Goal: Task Accomplishment & Management: Manage account settings

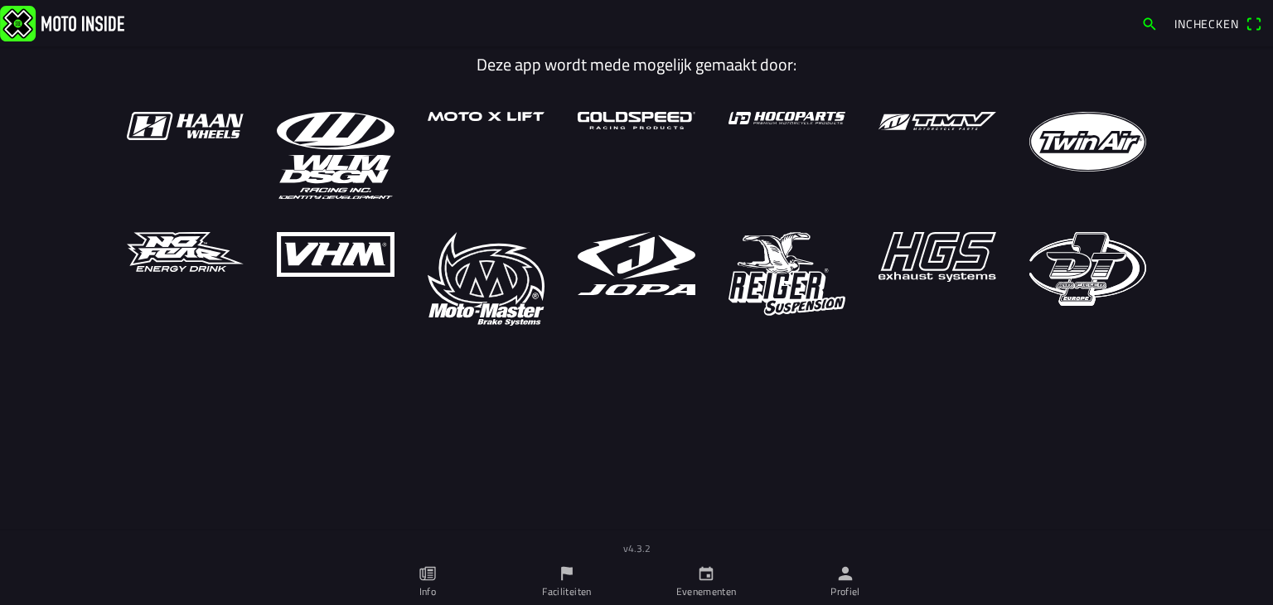
click at [719, 575] on link "Evenementen" at bounding box center [705, 582] width 139 height 46
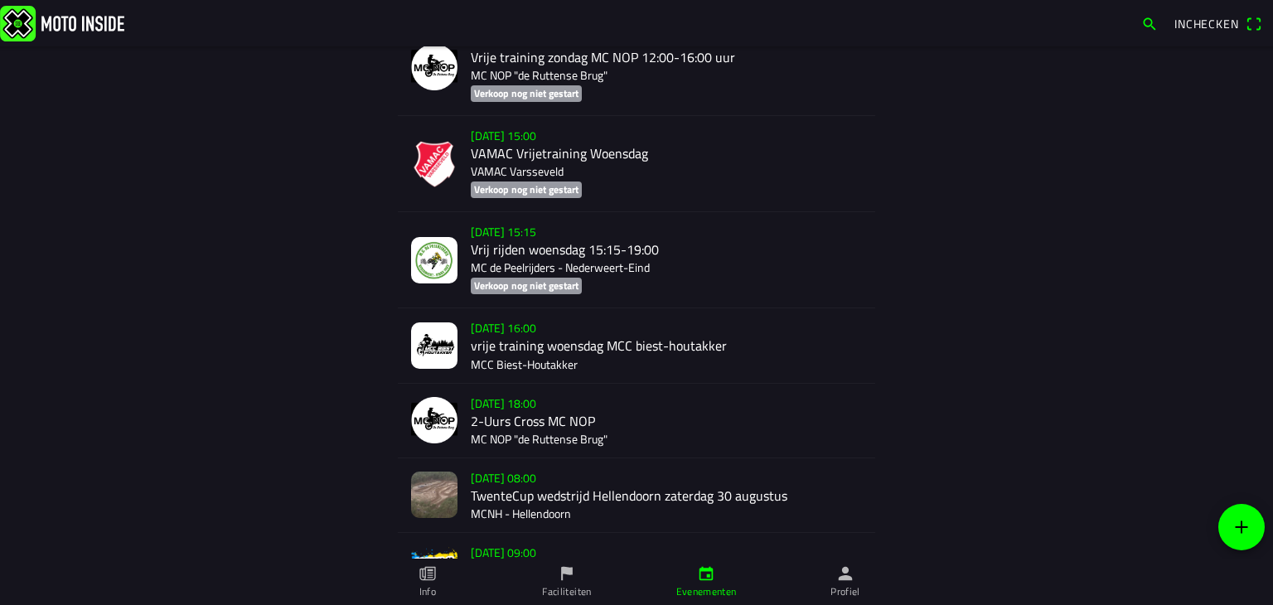
scroll to position [1838, 0]
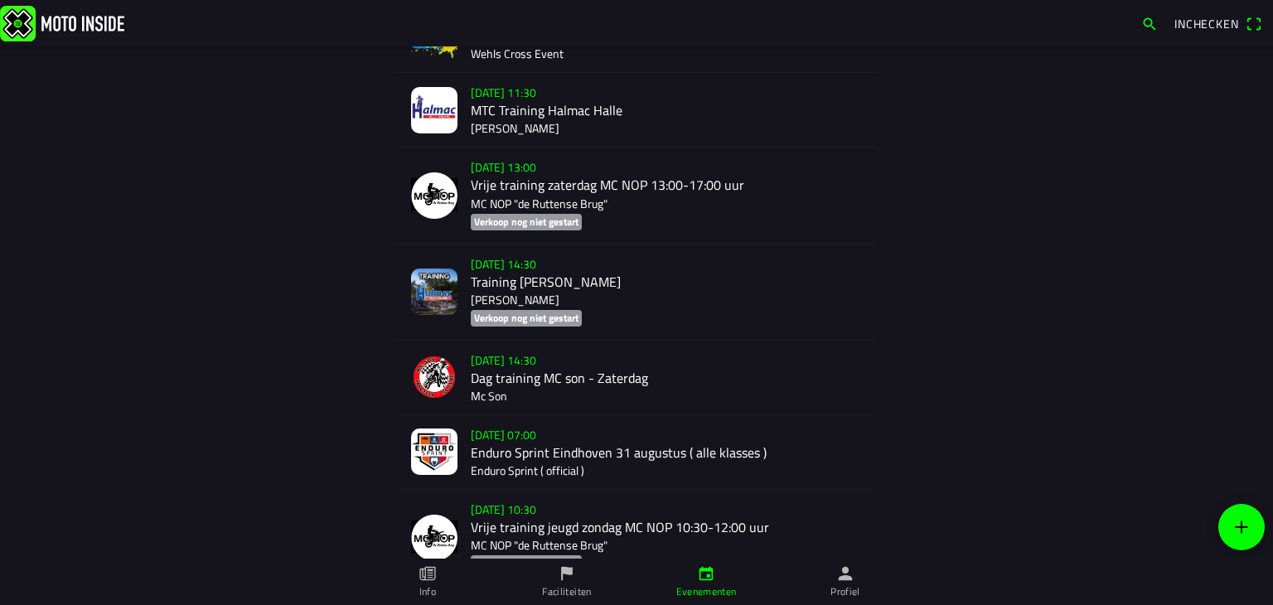
click at [845, 575] on ion-label "Profiel" at bounding box center [845, 591] width 30 height 15
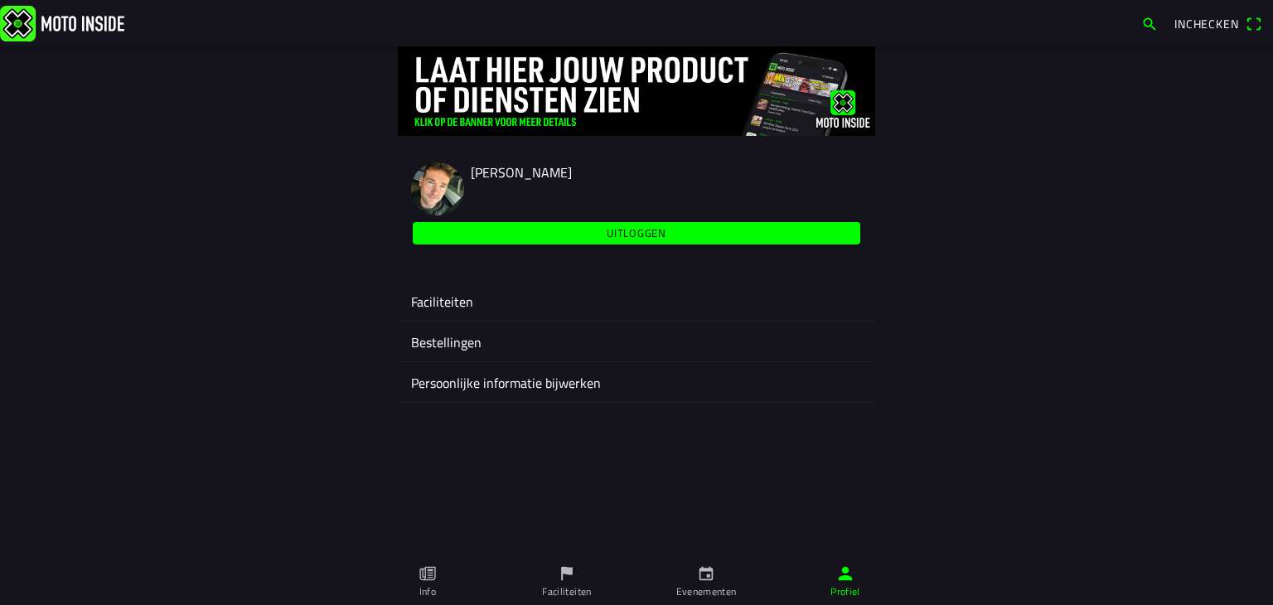
click at [467, 293] on ion-label "Faciliteiten" at bounding box center [636, 302] width 451 height 20
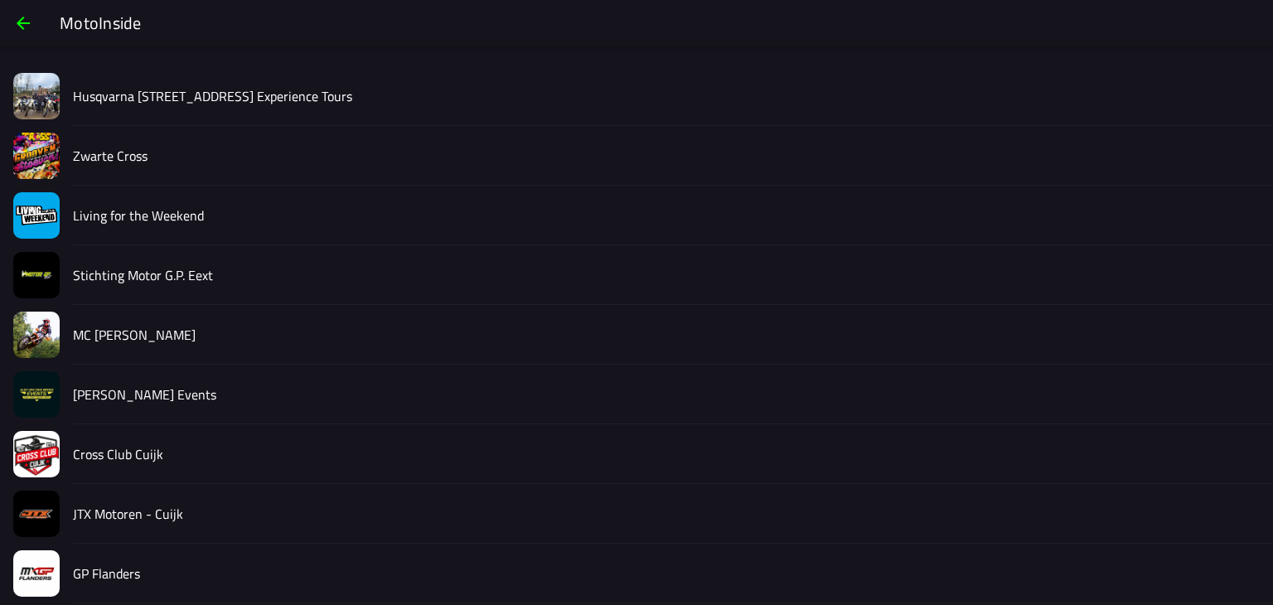
click at [115, 198] on div "Living for the Weekend" at bounding box center [666, 215] width 1187 height 59
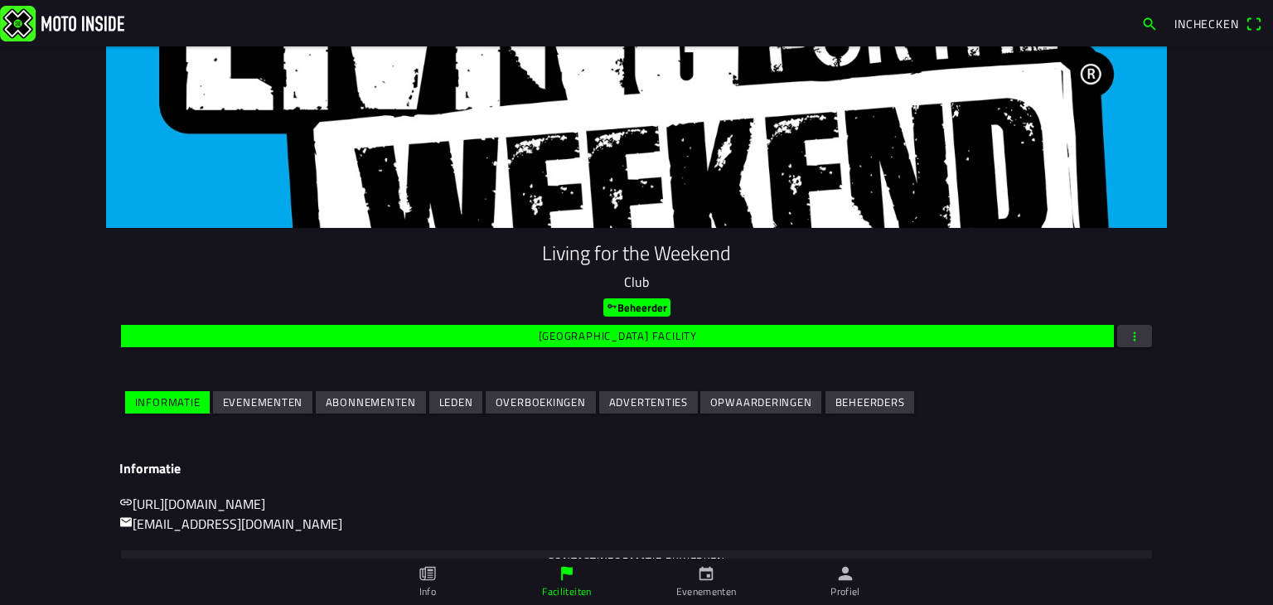
click at [0, 0] on slot "Evenementen" at bounding box center [0, 0] width 0 height 0
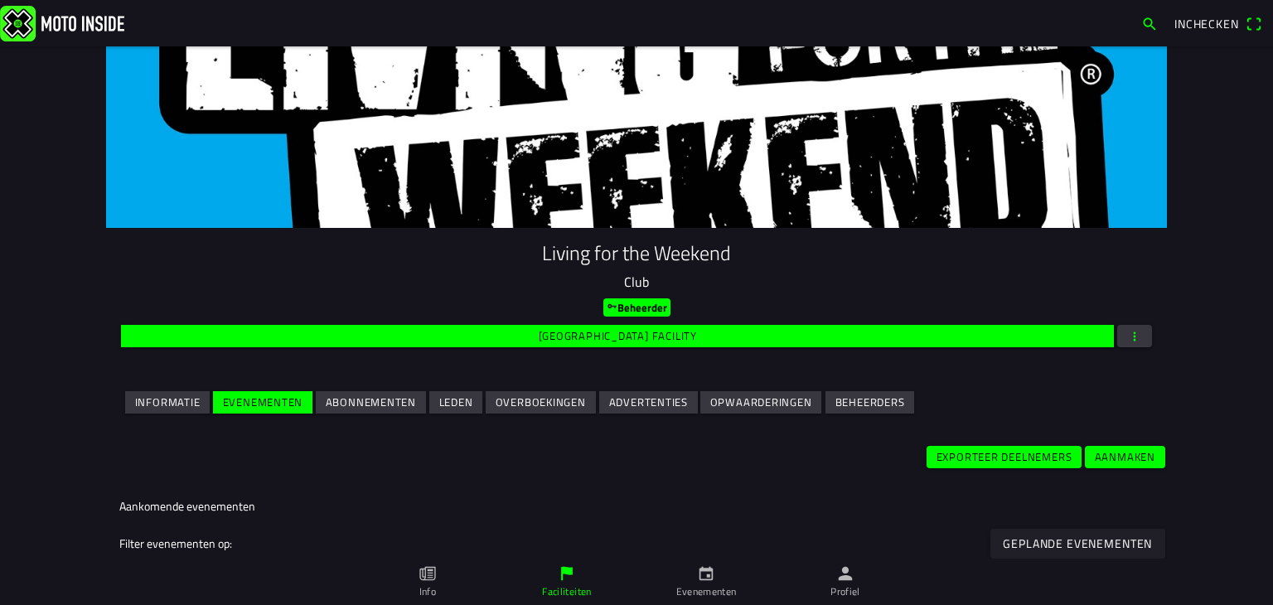
scroll to position [313, 0]
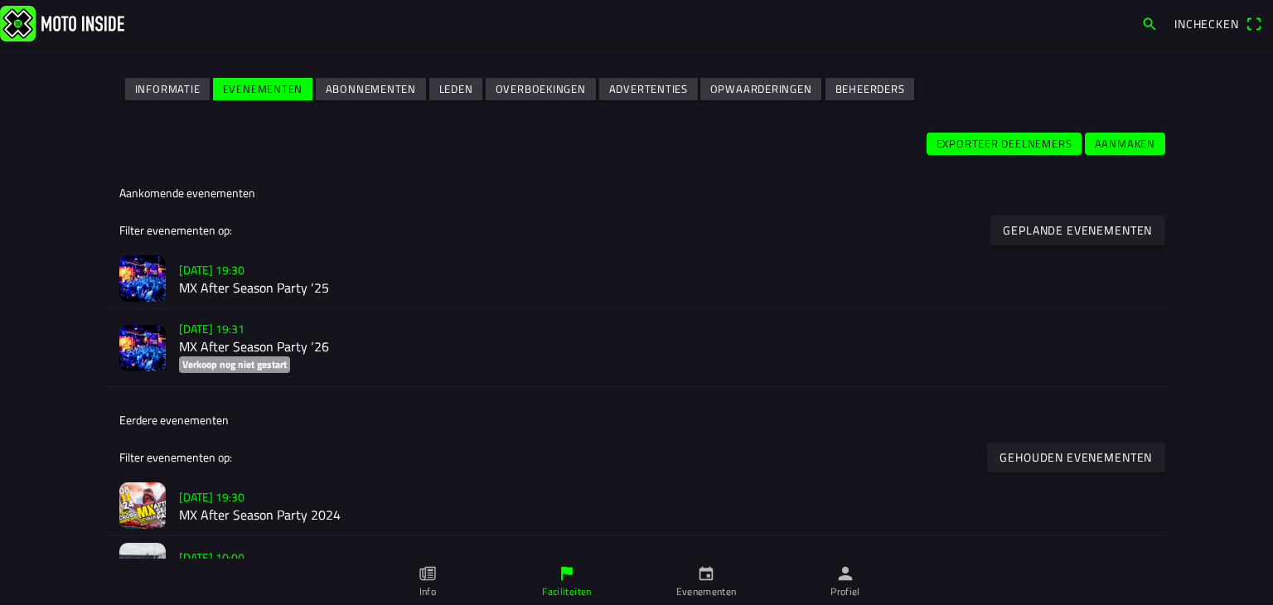
click at [255, 291] on h2 "MX After Season Party ‘25" at bounding box center [666, 289] width 975 height 16
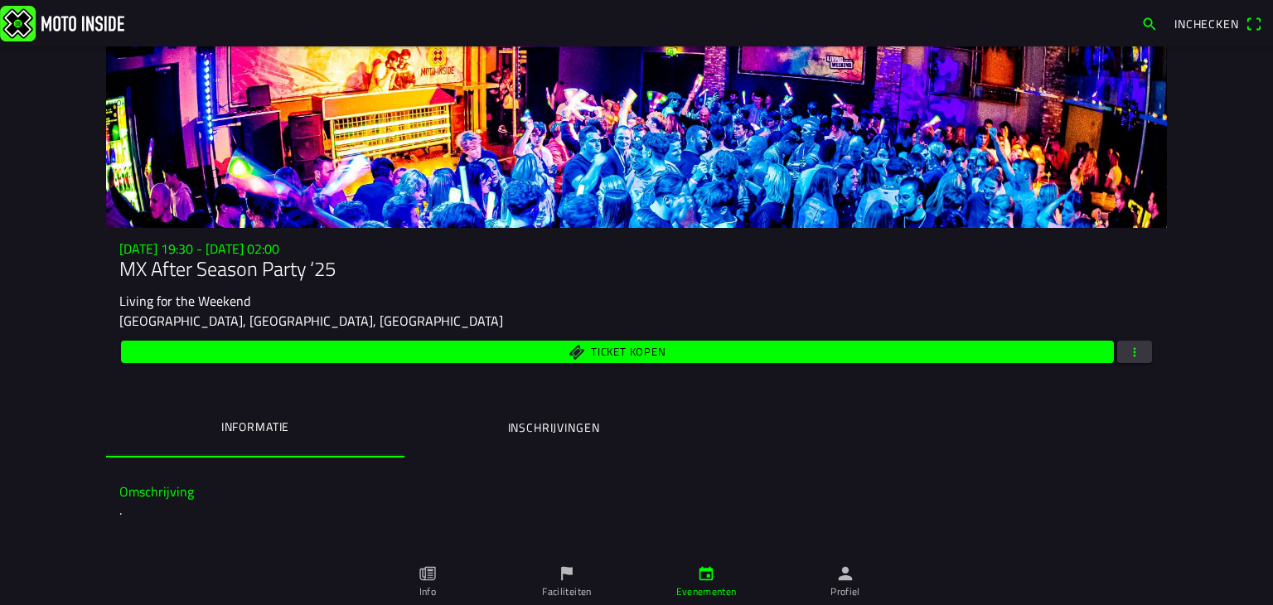
scroll to position [50, 0]
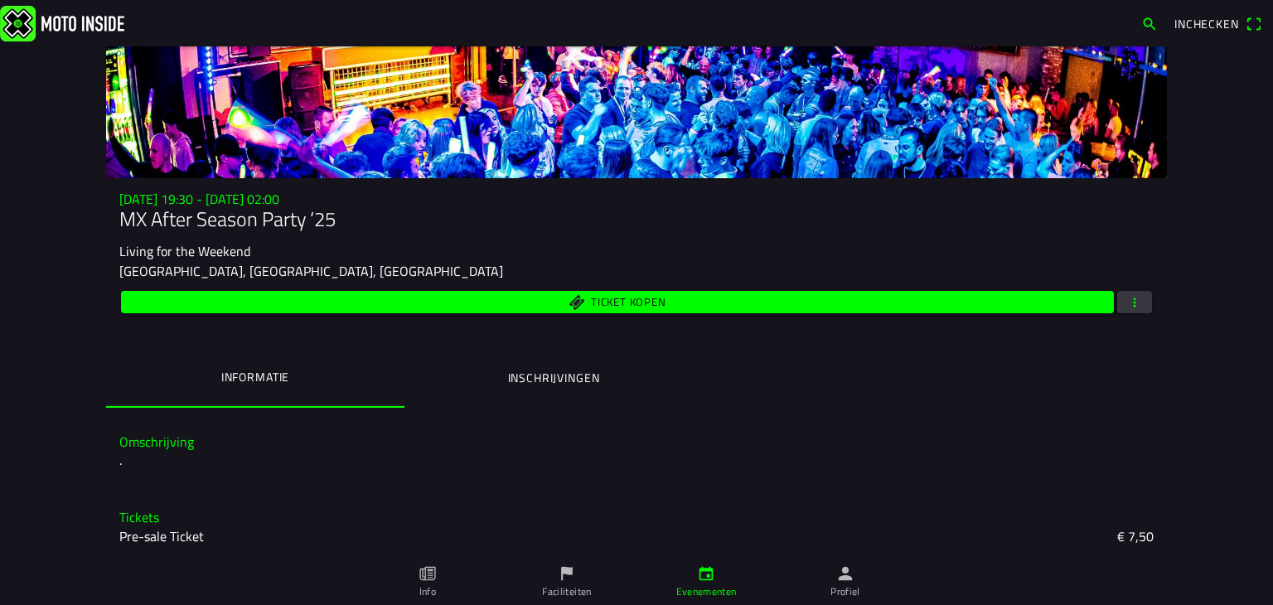
click at [1129, 302] on span "button" at bounding box center [1134, 302] width 15 height 22
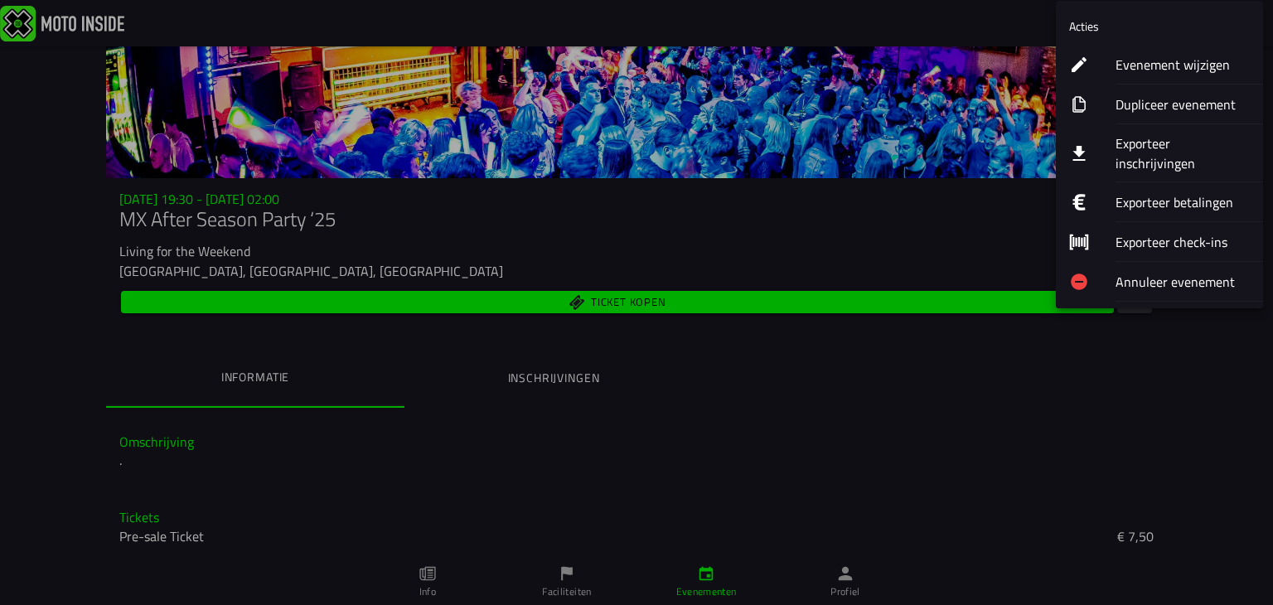
click at [1134, 69] on ion-label "Evenement wijzigen" at bounding box center [1182, 65] width 134 height 20
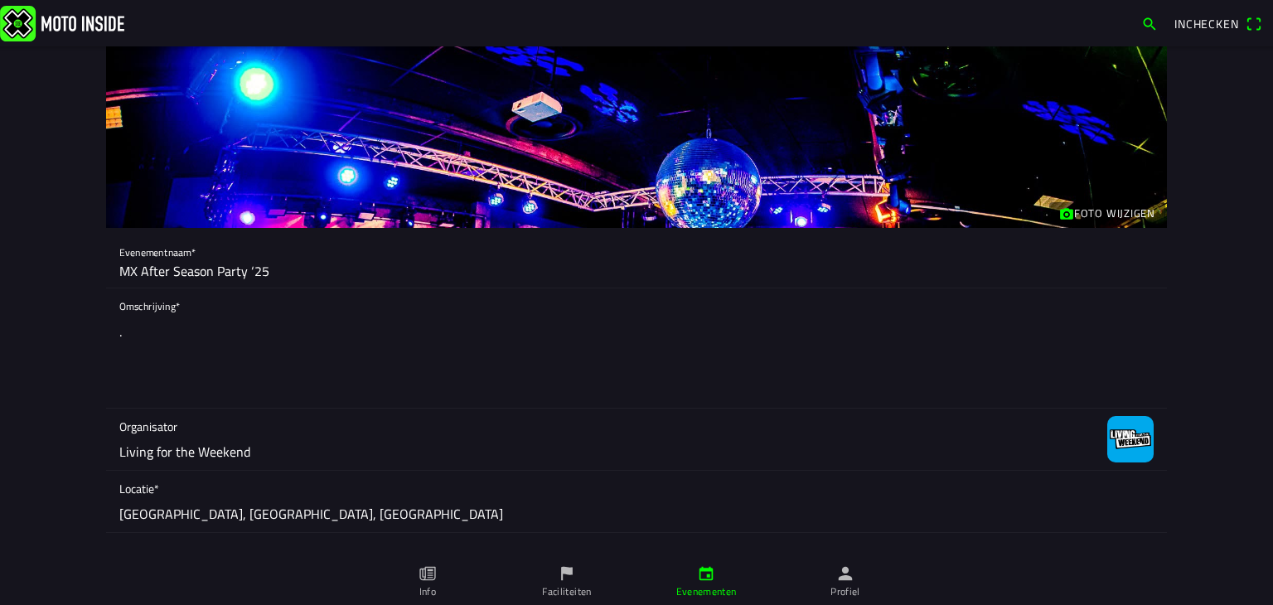
click at [184, 337] on textarea "." at bounding box center [636, 361] width 1034 height 93
type textarea "N"
type textarea "S"
paste textarea "Op vrijdag 8 november sluiten we het motorcross seizoen af met de legendarische…"
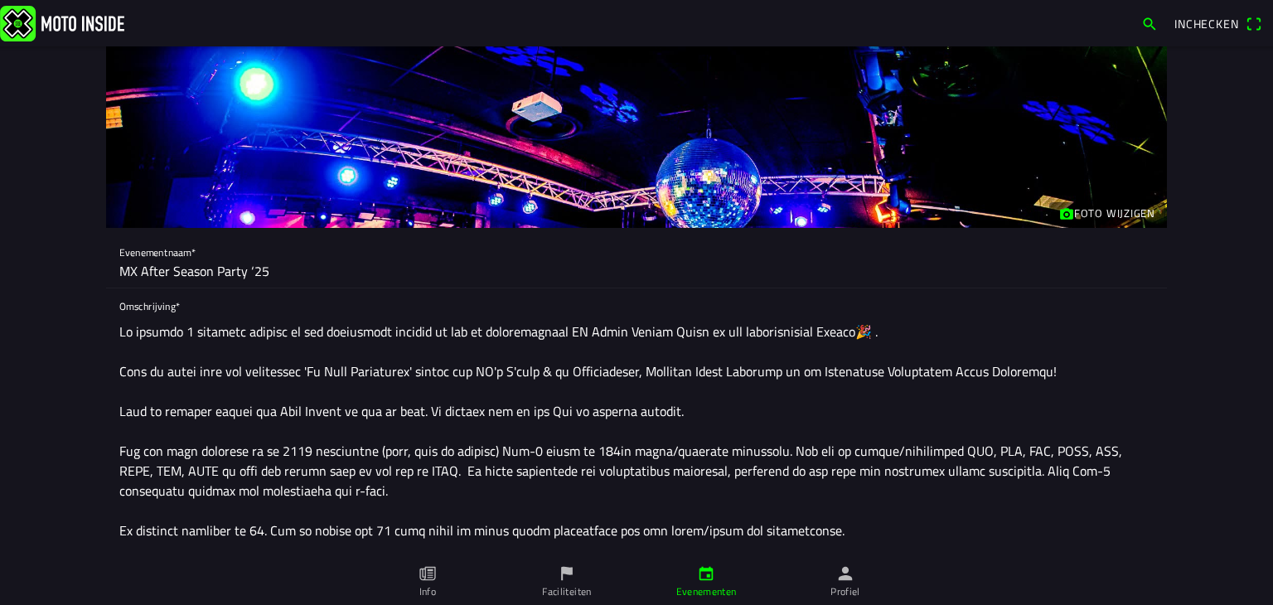
drag, startPoint x: 471, startPoint y: 374, endPoint x: 1117, endPoint y: 399, distance: 646.8
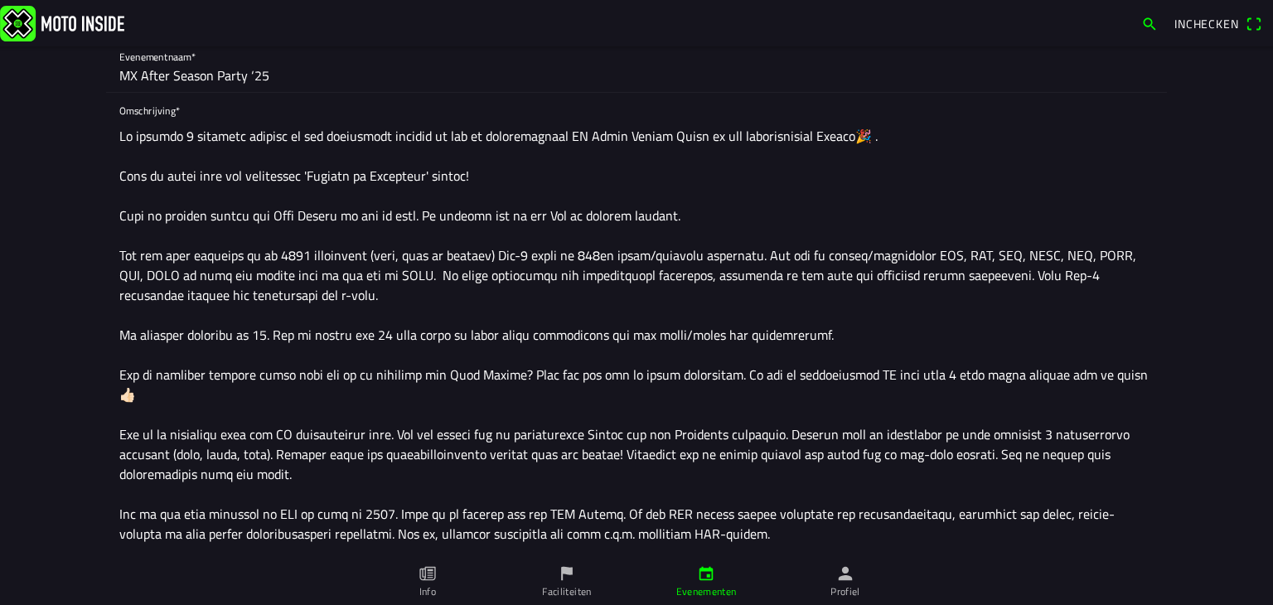
scroll to position [196, 0]
click at [527, 215] on textarea at bounding box center [636, 483] width 1034 height 729
click at [293, 256] on textarea at bounding box center [636, 483] width 1034 height 729
click at [351, 296] on textarea at bounding box center [636, 483] width 1034 height 729
click at [419, 177] on textarea at bounding box center [636, 483] width 1034 height 729
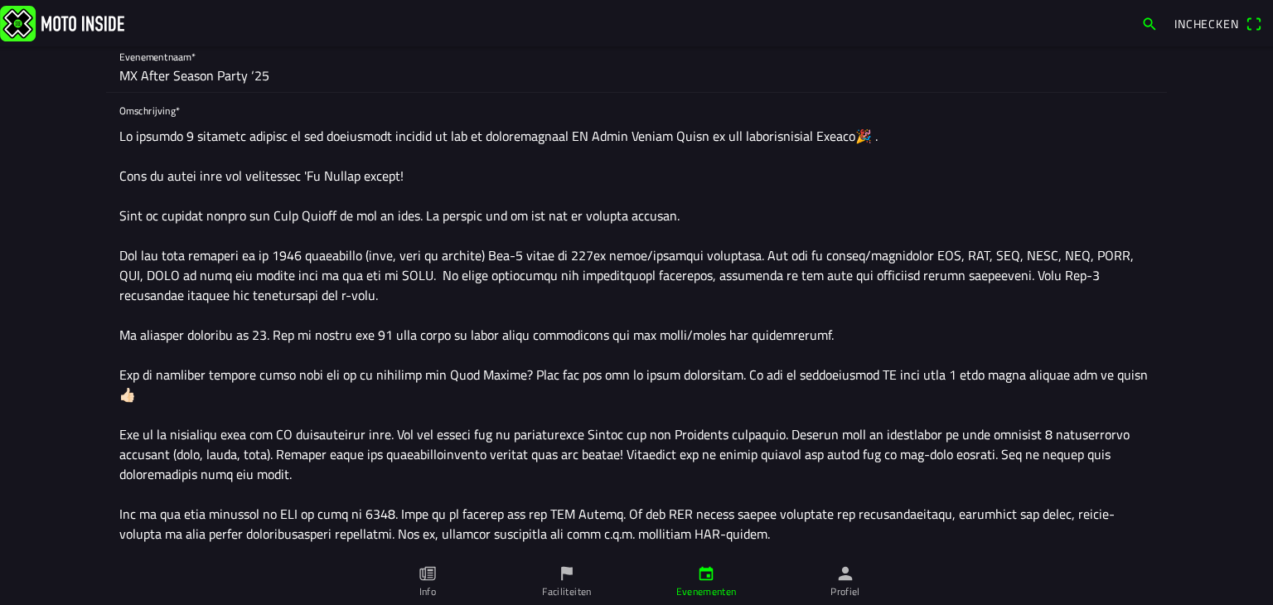
click at [311, 174] on textarea at bounding box center [636, 483] width 1034 height 729
click at [422, 183] on textarea at bounding box center [636, 483] width 1034 height 729
click at [360, 289] on textarea at bounding box center [636, 483] width 1034 height 729
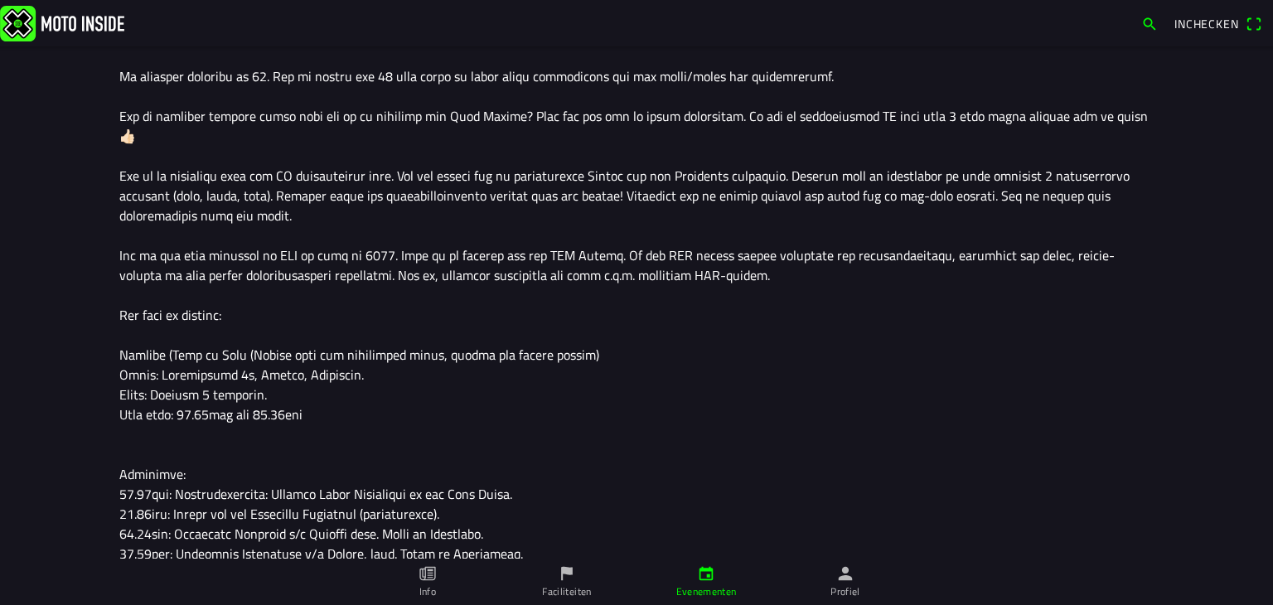
scroll to position [454, 0]
drag, startPoint x: 695, startPoint y: 253, endPoint x: 40, endPoint y: 232, distance: 655.8
click at [40, 232] on main "Foto wijzigen Evenementnaam* MX After Season Party ‘25 Omschrijving* Organisato…" at bounding box center [636, 325] width 1273 height 559
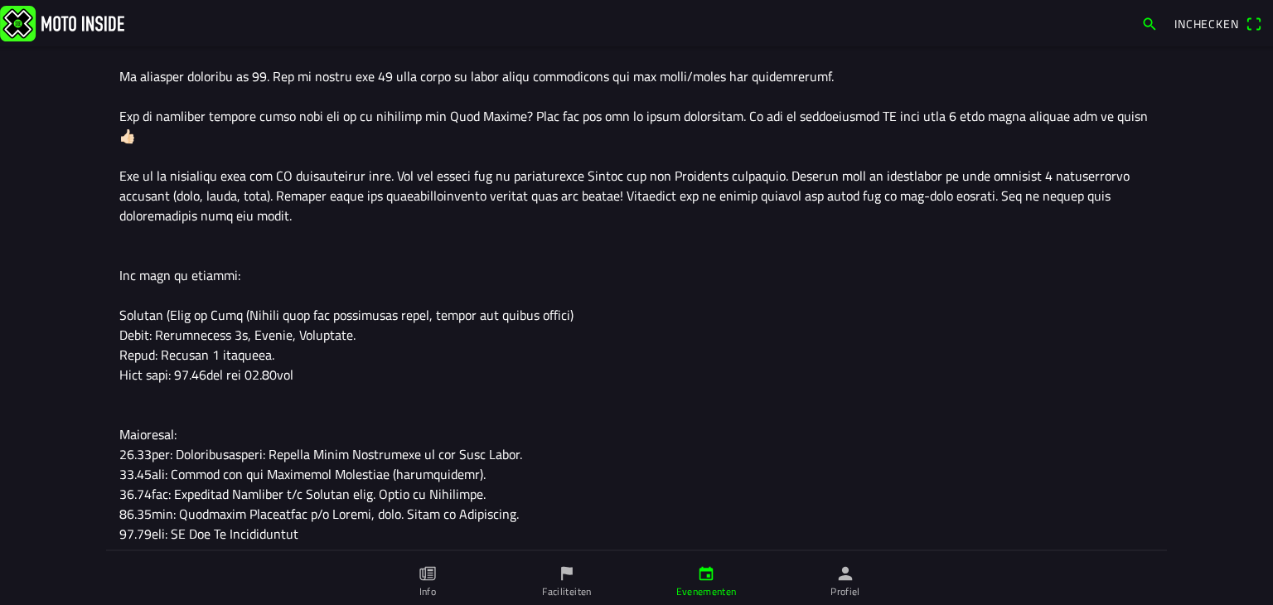
click at [157, 292] on textarea at bounding box center [636, 205] width 1034 height 689
drag, startPoint x: 593, startPoint y: 300, endPoint x: 239, endPoint y: 292, distance: 354.8
click at [239, 292] on textarea at bounding box center [636, 205] width 1034 height 689
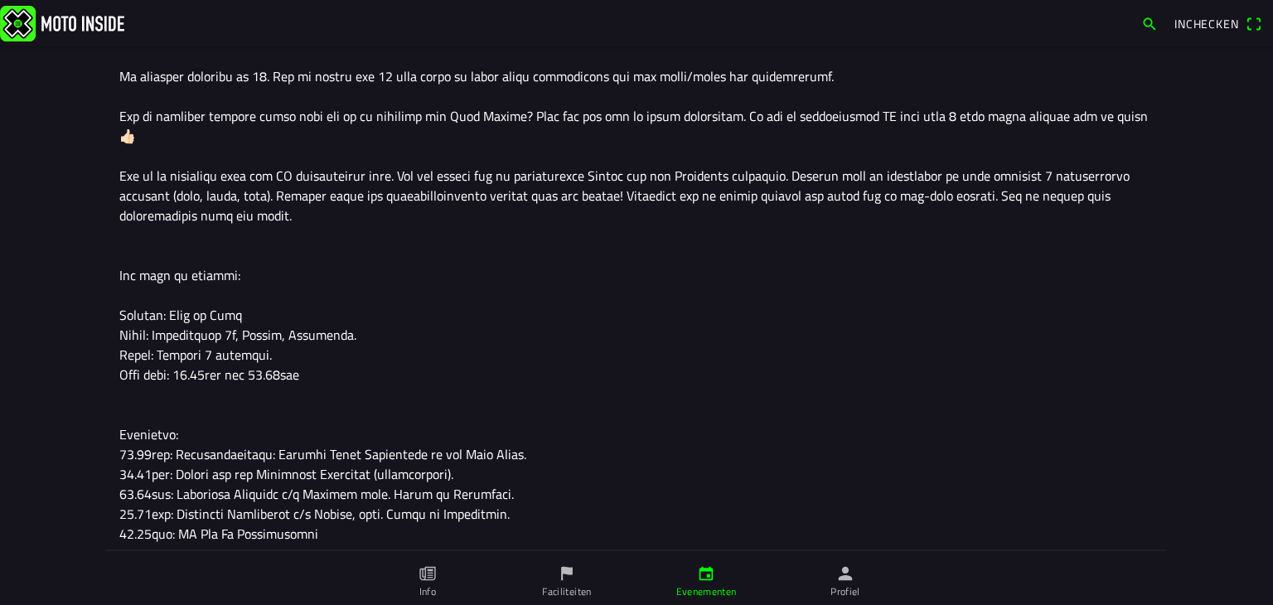
click at [206, 337] on textarea at bounding box center [636, 205] width 1034 height 689
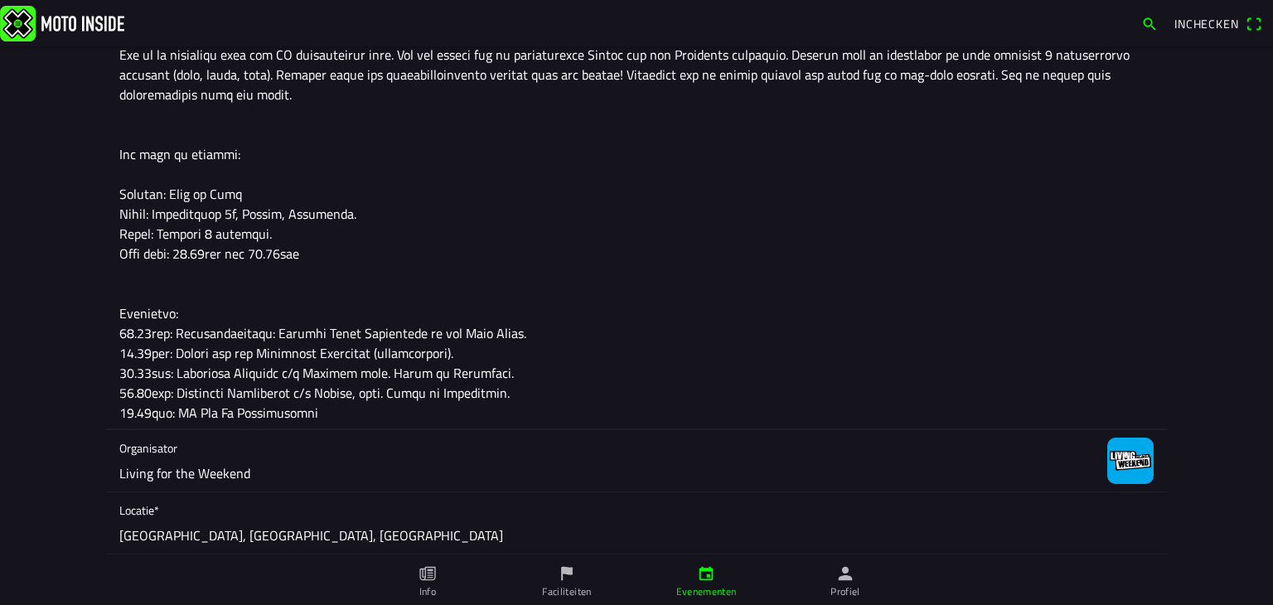
scroll to position [573, 0]
drag, startPoint x: 331, startPoint y: 396, endPoint x: 174, endPoint y: 394, distance: 157.5
click at [174, 394] on textarea at bounding box center [636, 85] width 1034 height 689
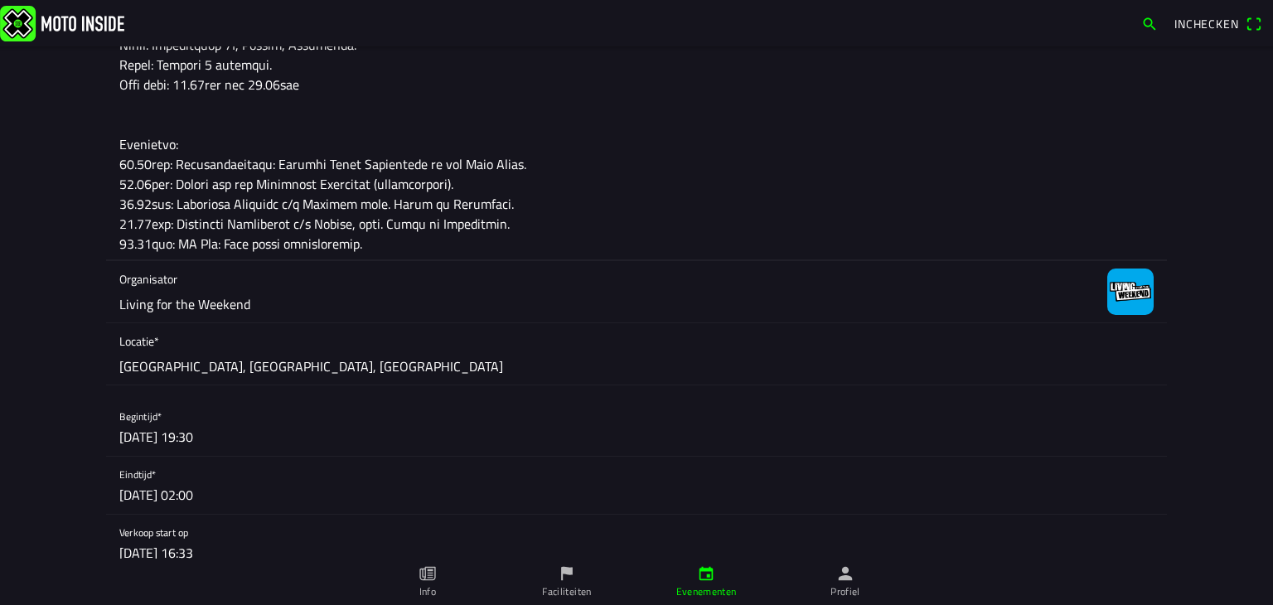
scroll to position [742, 0]
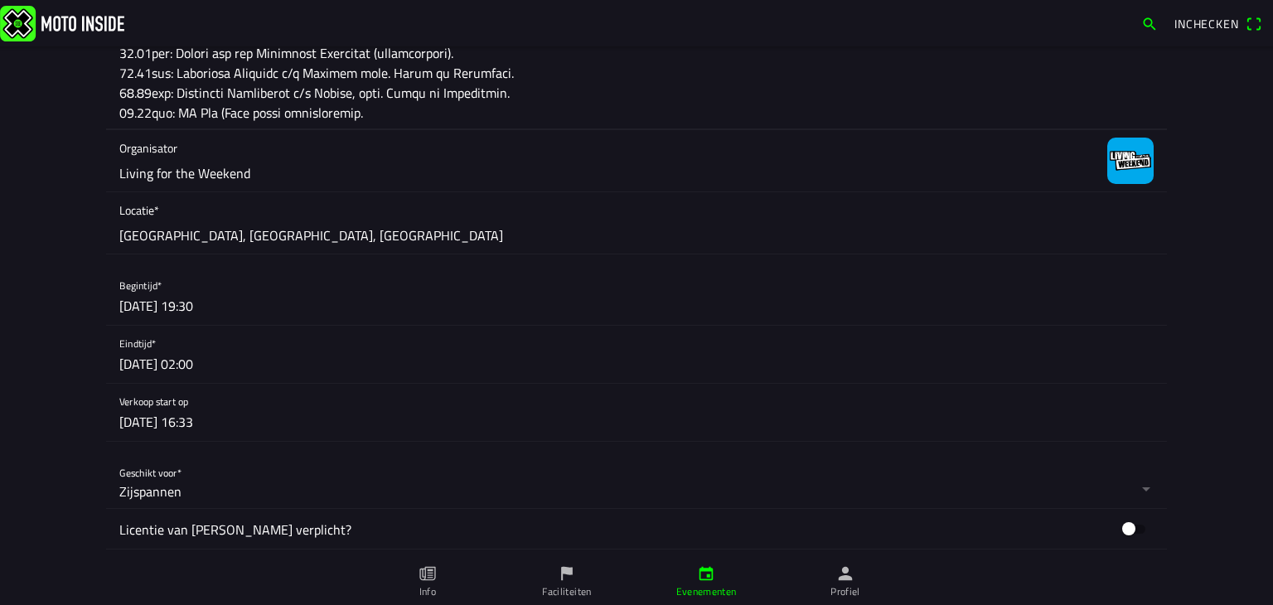
scroll to position [873, 0]
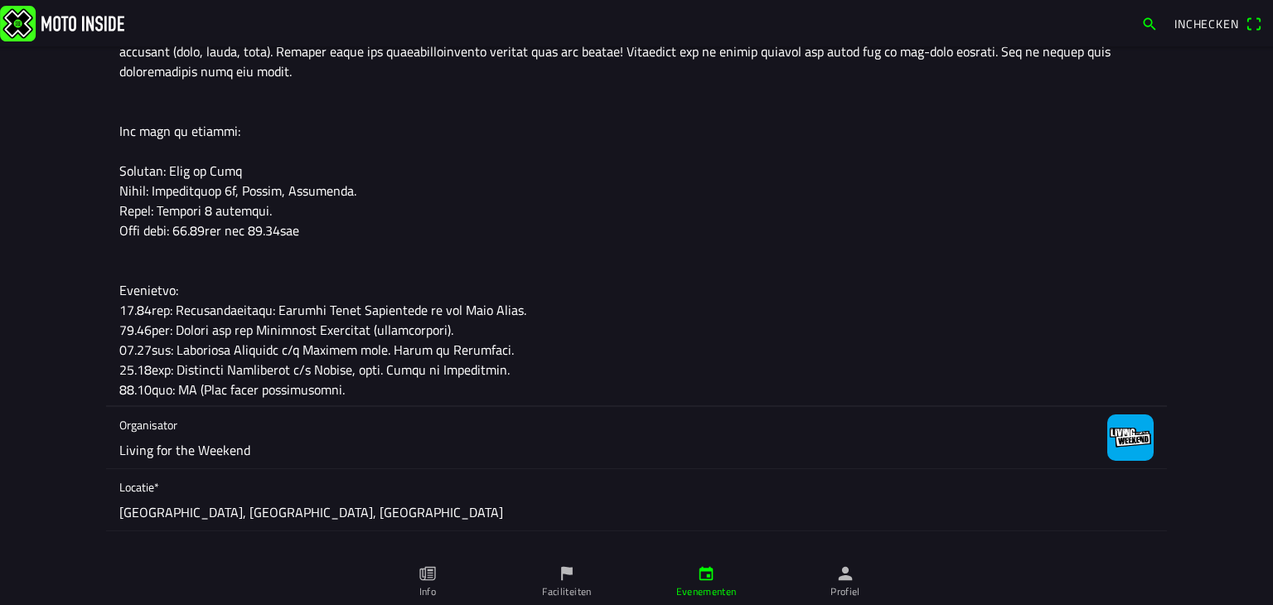
click at [342, 365] on textarea at bounding box center [636, 61] width 1034 height 689
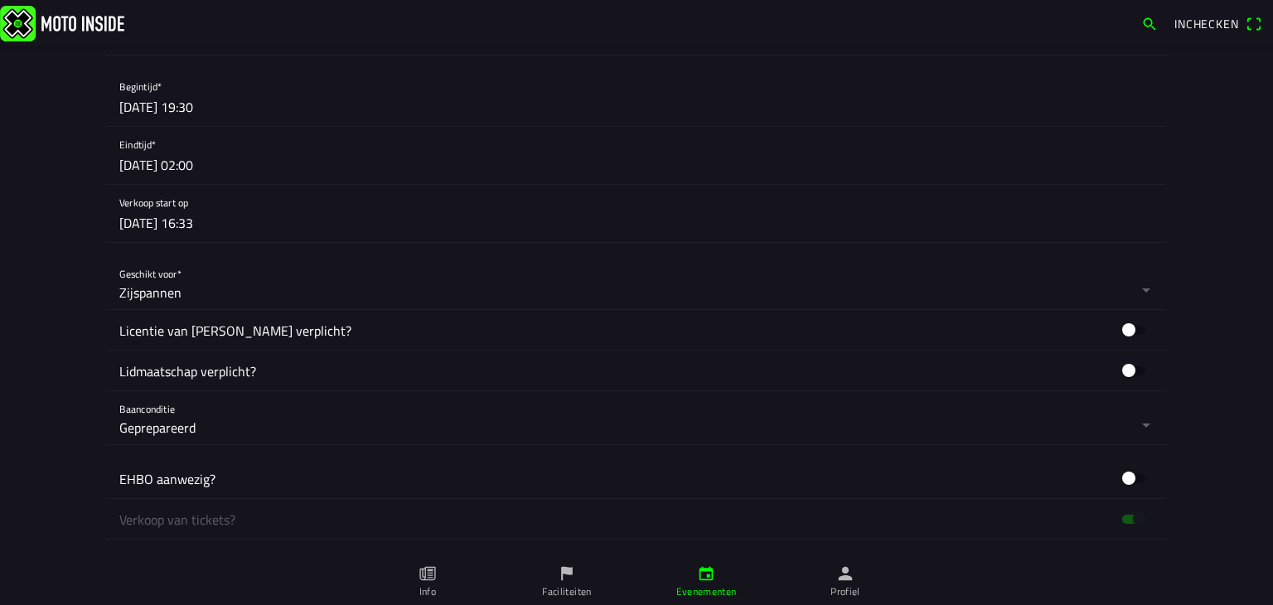
scroll to position [749, 0]
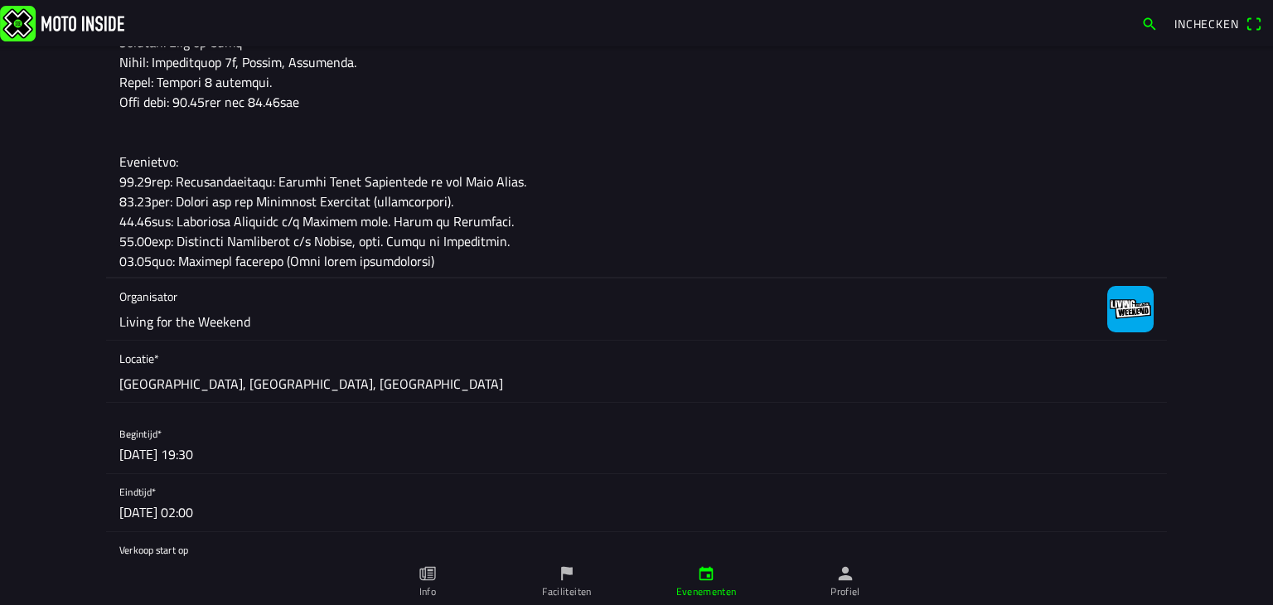
scroll to position [592, 0]
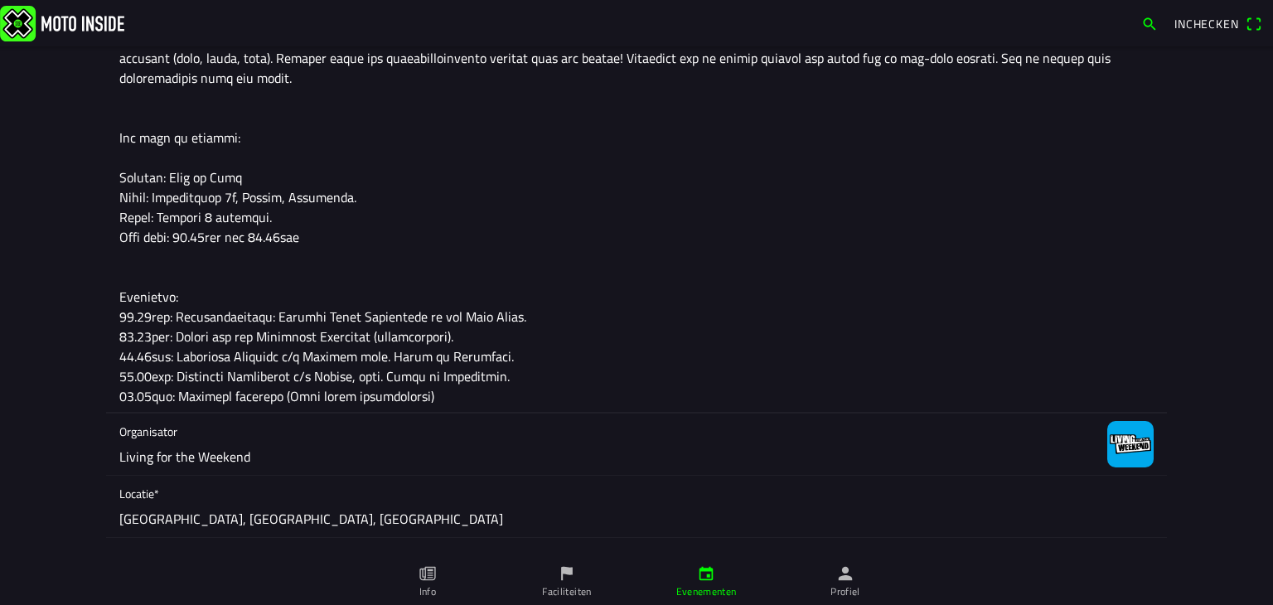
click at [306, 373] on textarea at bounding box center [636, 67] width 1034 height 689
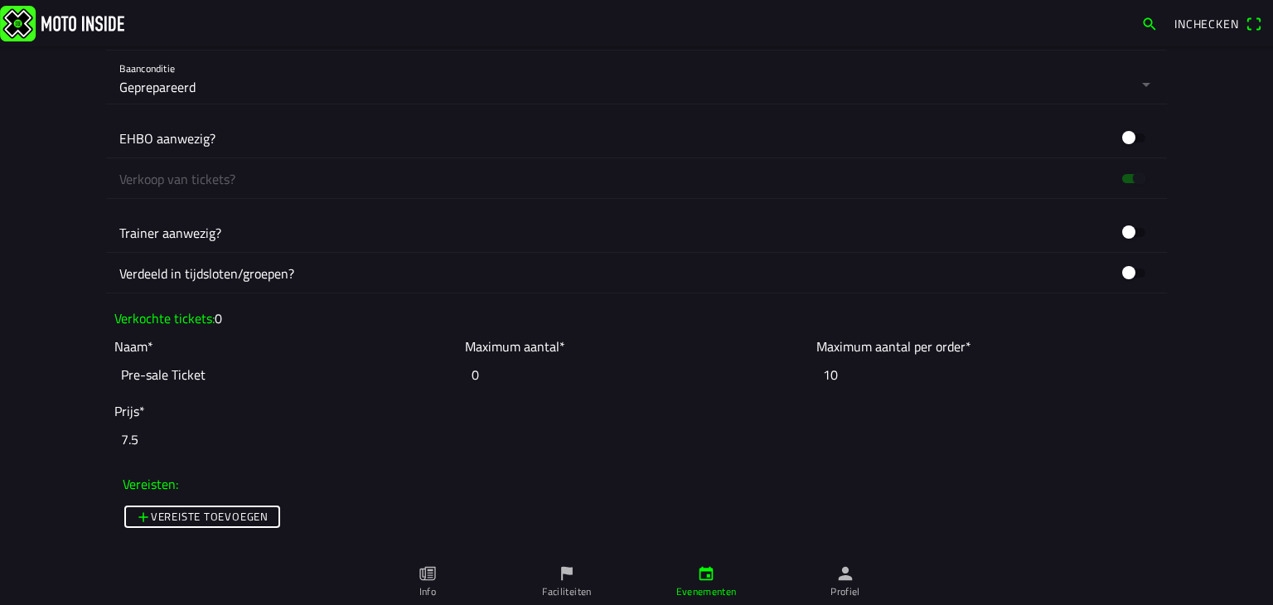
scroll to position [1439, 0]
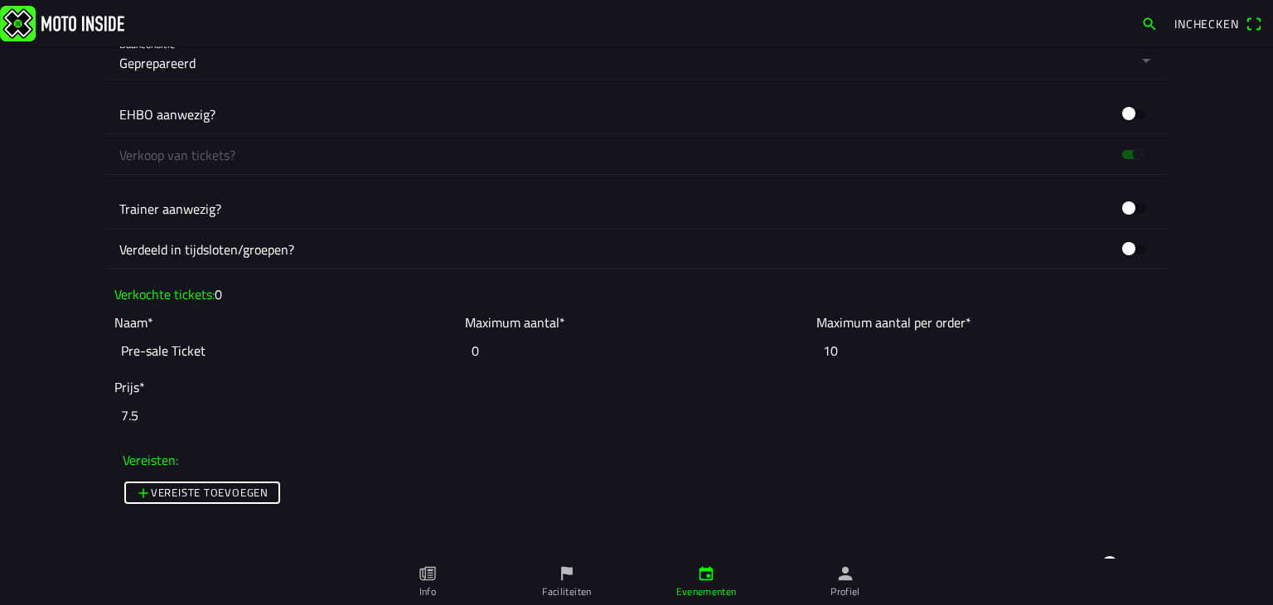
type textarea "Op vrijdag 7 november sluiten we het motorcross seizoen af met de legendarische…"
click at [0, 0] on slot "Vereiste toevoegen" at bounding box center [0, 0] width 0 height 0
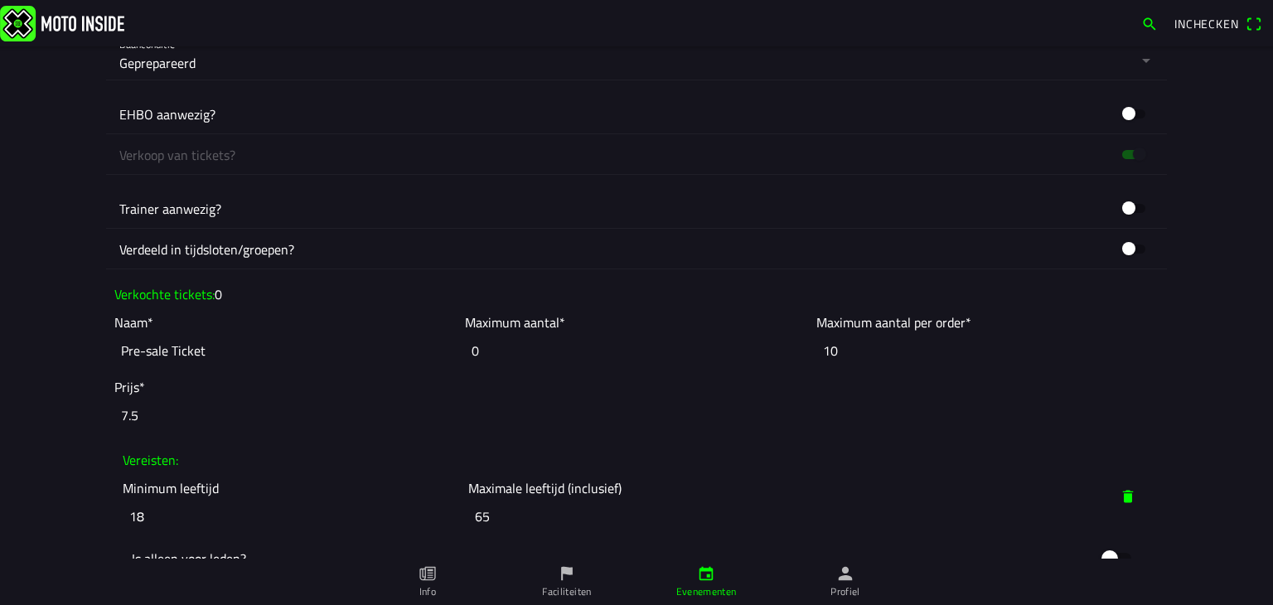
scroll to position [1658, 0]
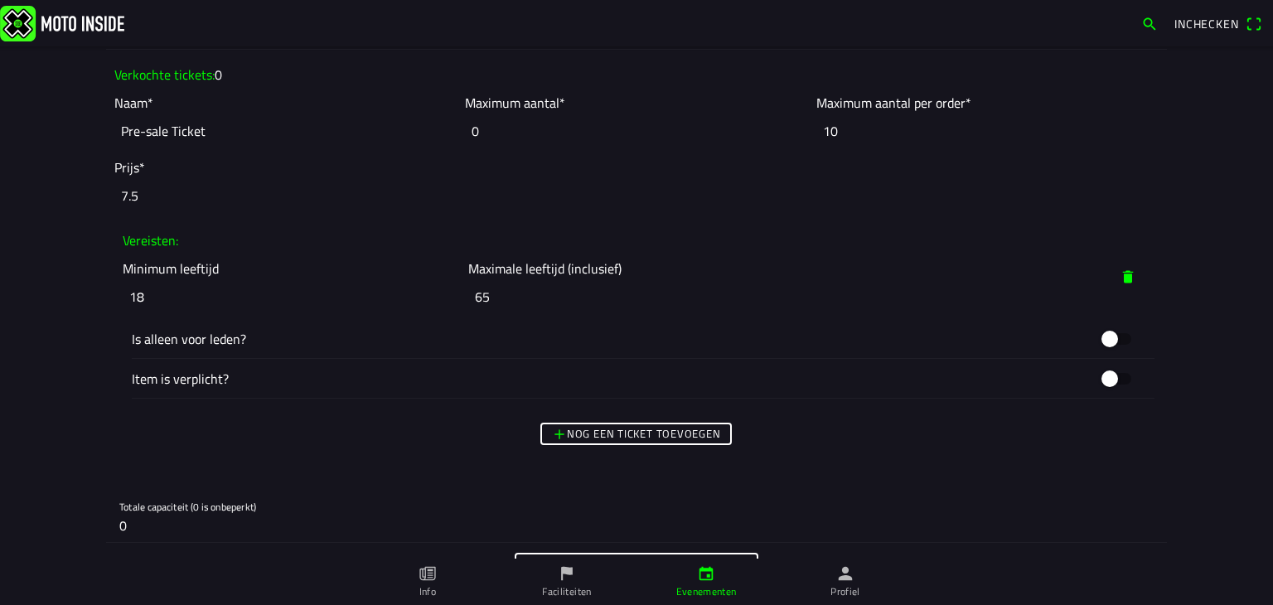
click at [1125, 270] on span "button" at bounding box center [1128, 277] width 17 height 30
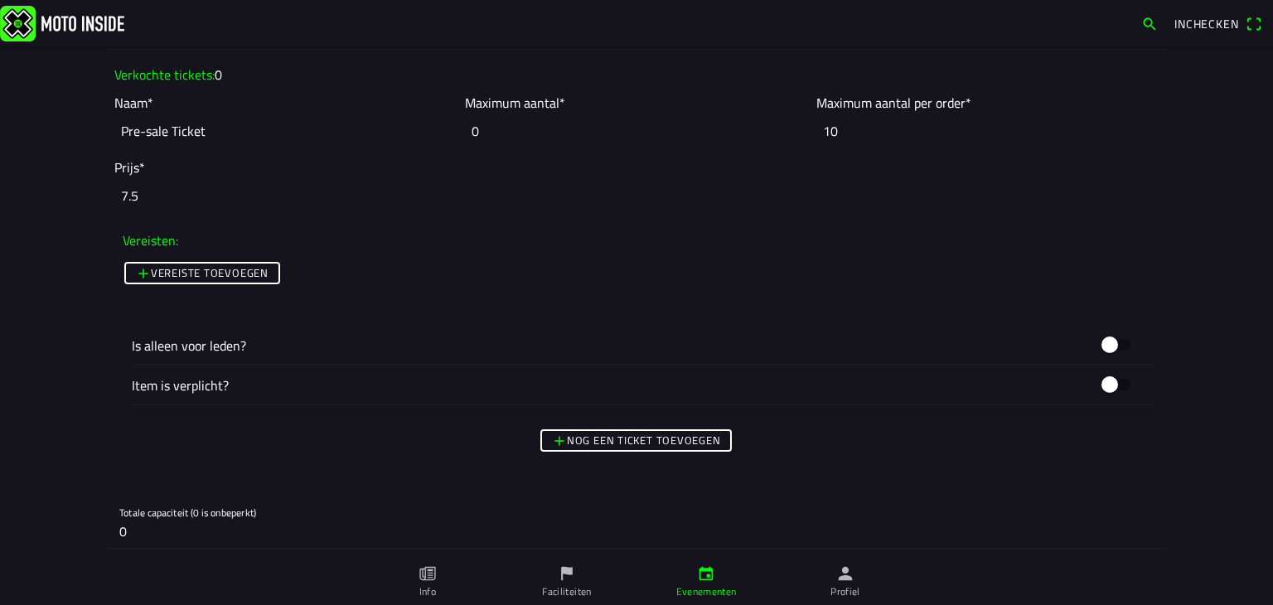
click at [0, 0] on slot "Nog een ticket toevoegen" at bounding box center [0, 0] width 0 height 0
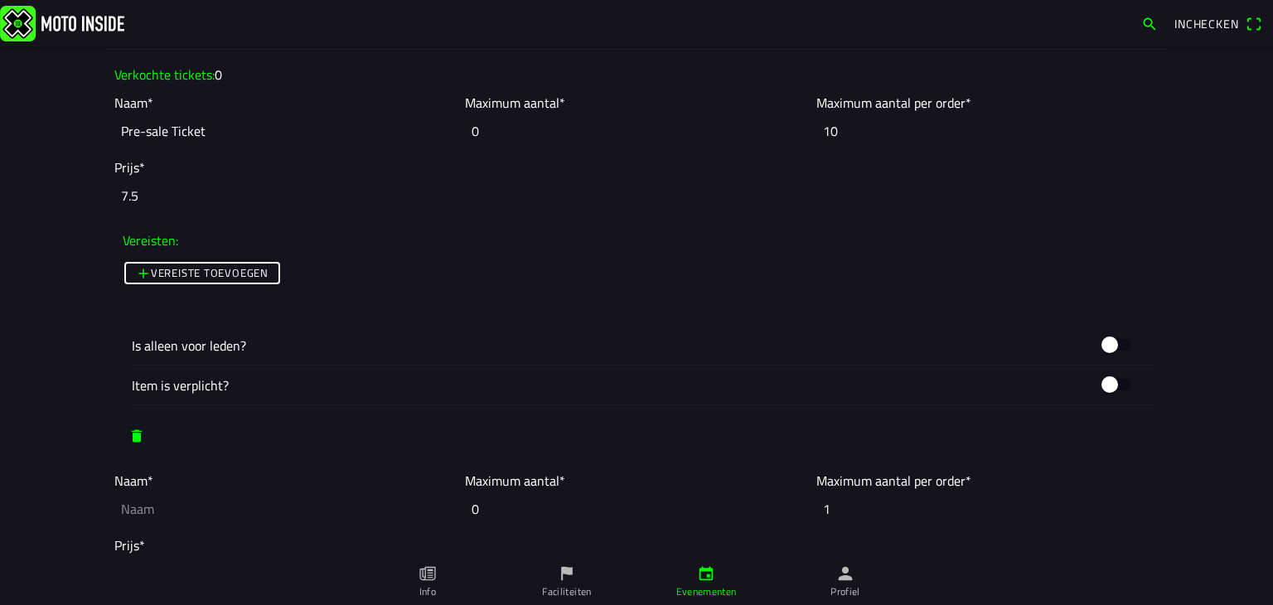
click at [243, 503] on input "text" at bounding box center [285, 509] width 342 height 36
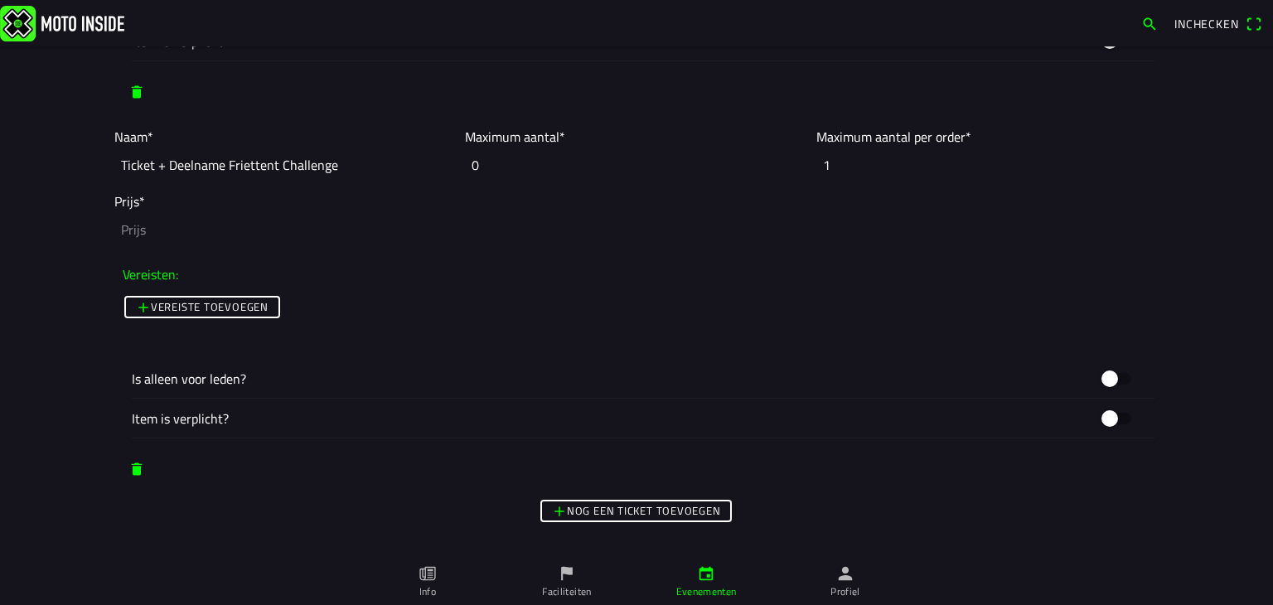
scroll to position [2003, 0]
type input "Ticket + Deelname Friettent Challenge"
click at [278, 225] on input "number" at bounding box center [636, 228] width 1044 height 36
type input "7.5"
click at [1145, 157] on input "2" at bounding box center [987, 164] width 342 height 36
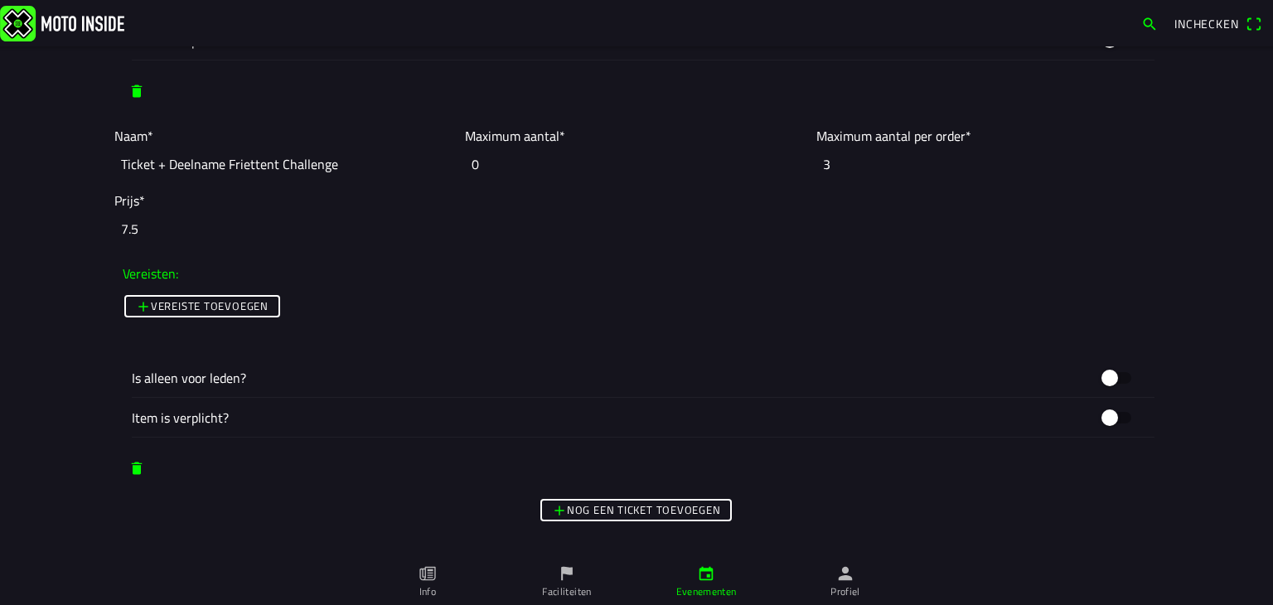
click at [1145, 157] on input "3" at bounding box center [987, 164] width 342 height 36
click at [1145, 157] on input "4" at bounding box center [987, 164] width 342 height 36
type input "5"
click at [1145, 157] on input "5" at bounding box center [987, 164] width 342 height 36
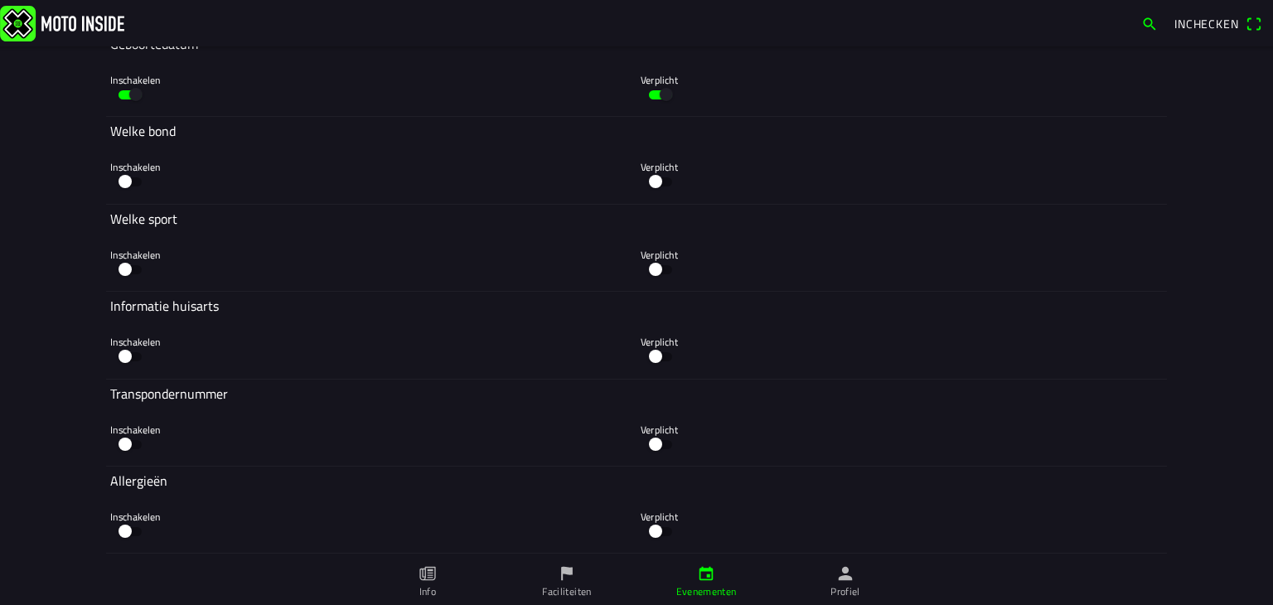
scroll to position [4360, 0]
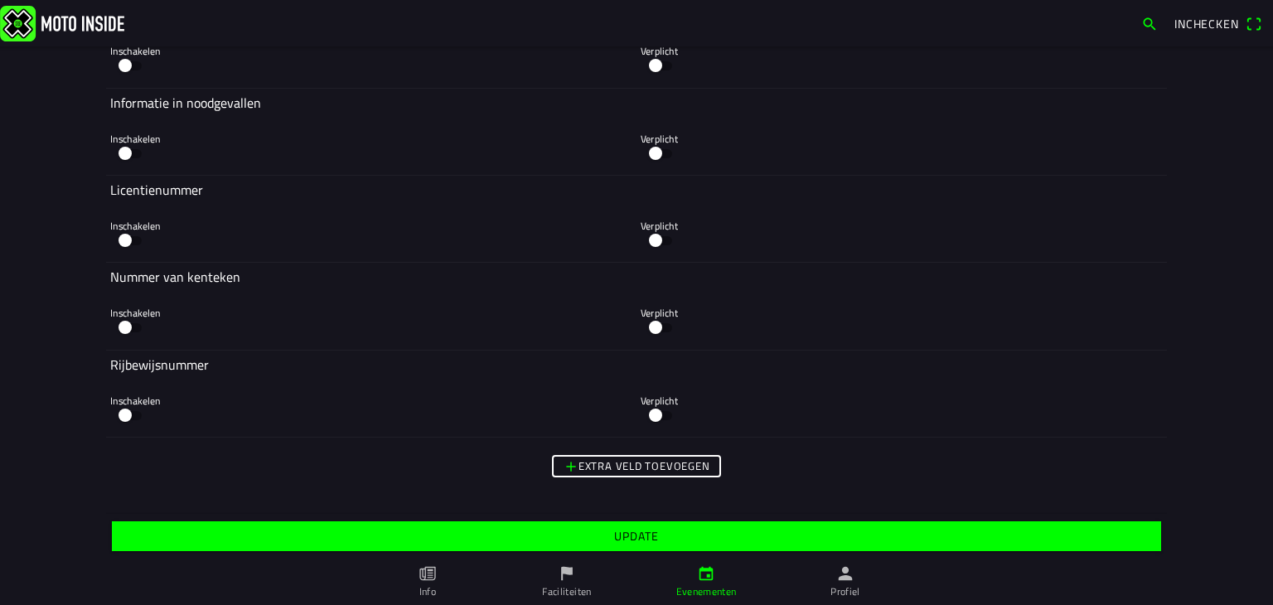
click at [622, 525] on span "Update" at bounding box center [635, 536] width 1023 height 30
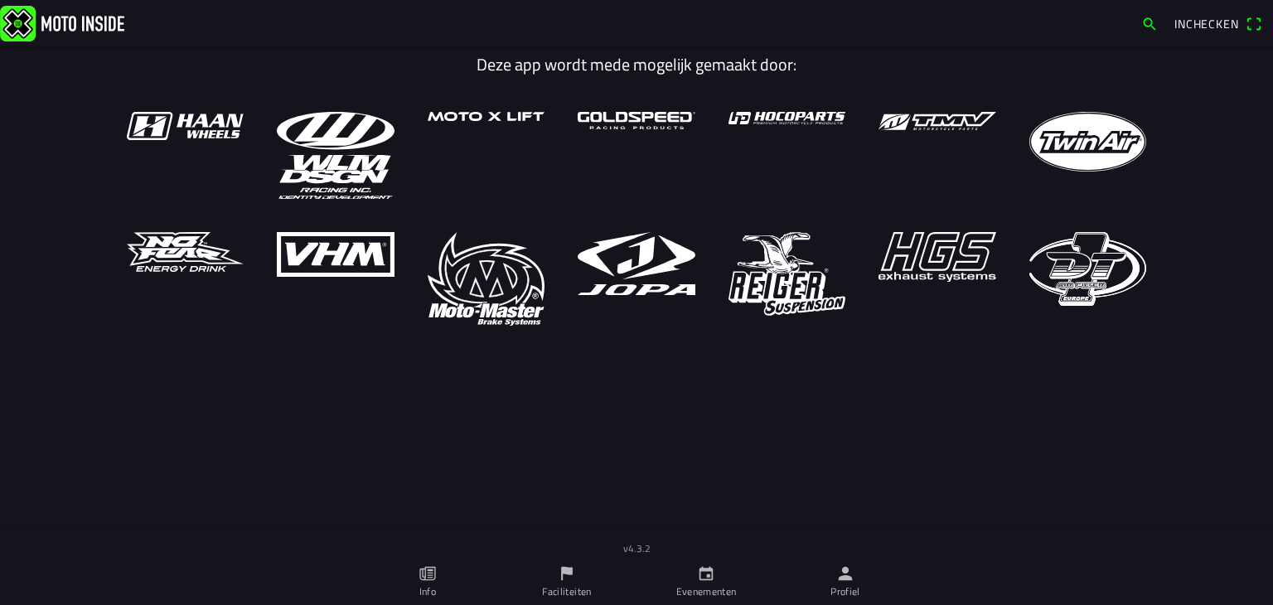
click at [868, 575] on link "Profiel" at bounding box center [845, 582] width 139 height 46
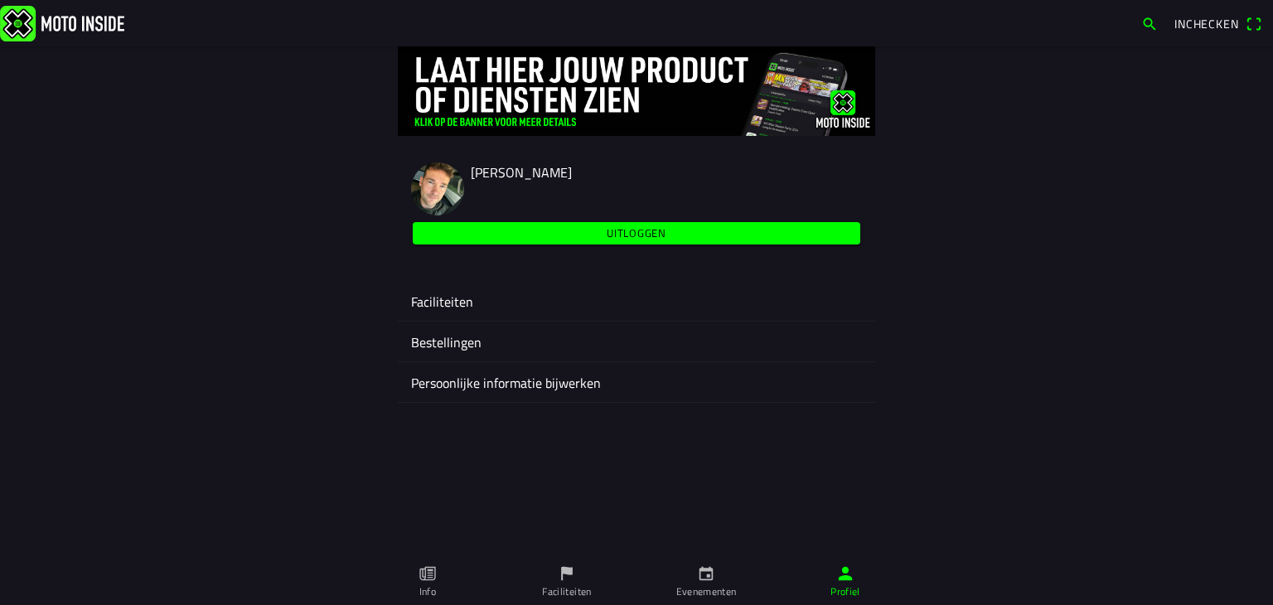
click at [467, 307] on ion-label "Faciliteiten" at bounding box center [636, 302] width 451 height 20
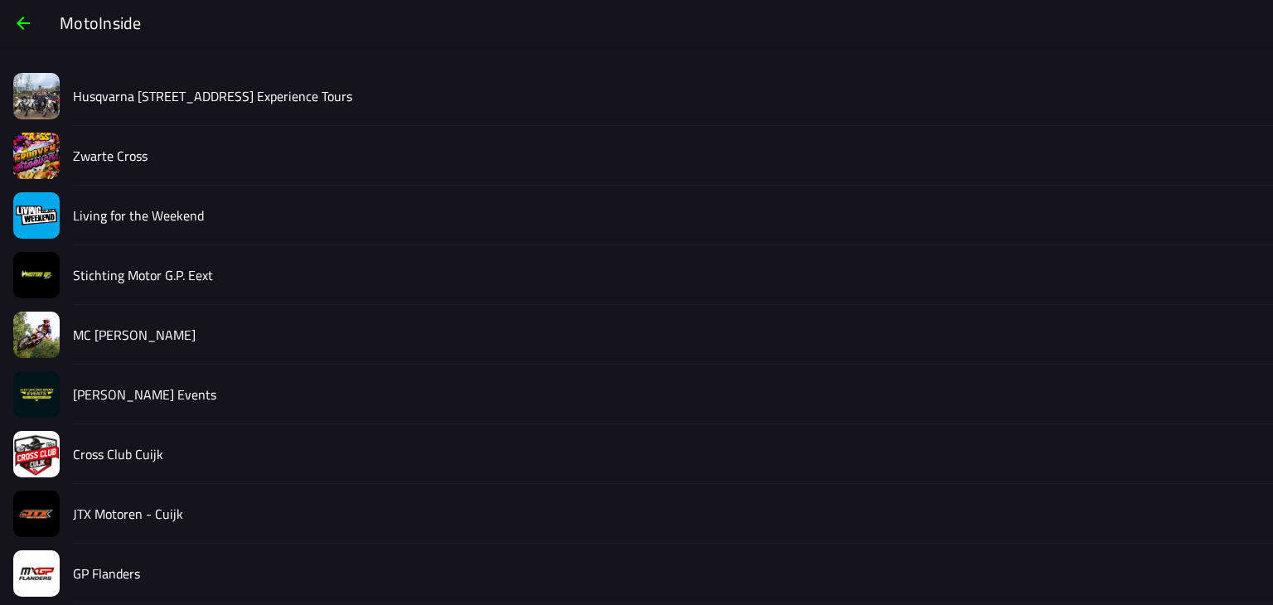
click at [0, 0] on slot "Living for the Weekend" at bounding box center [0, 0] width 0 height 0
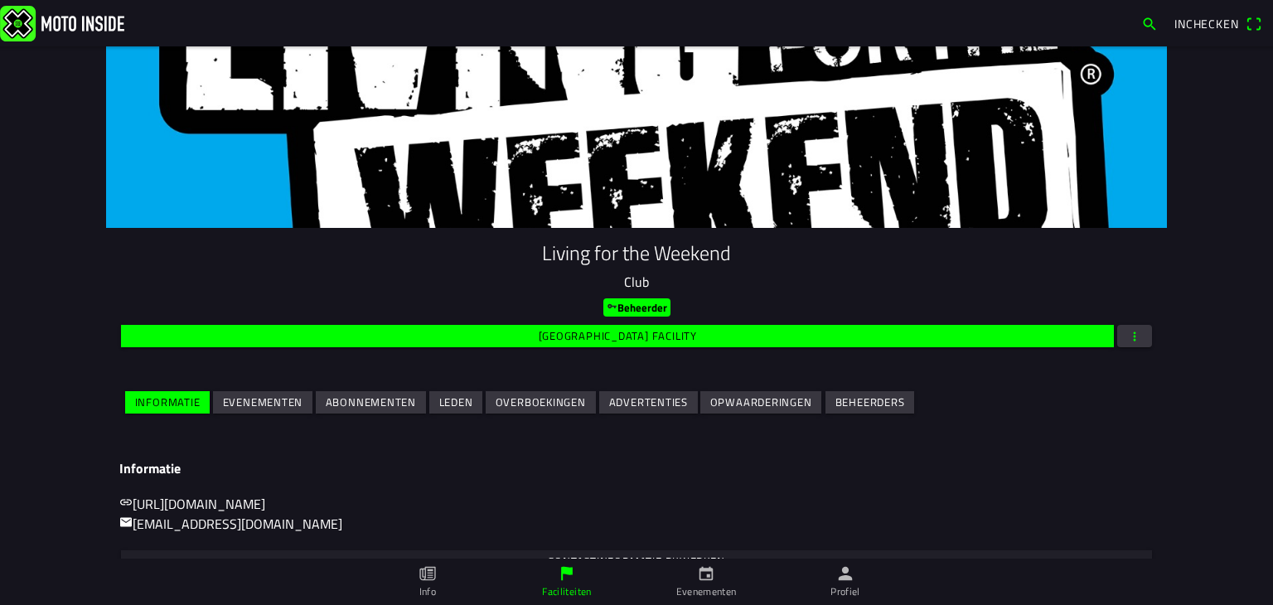
click at [0, 0] on slot "Evenementen" at bounding box center [0, 0] width 0 height 0
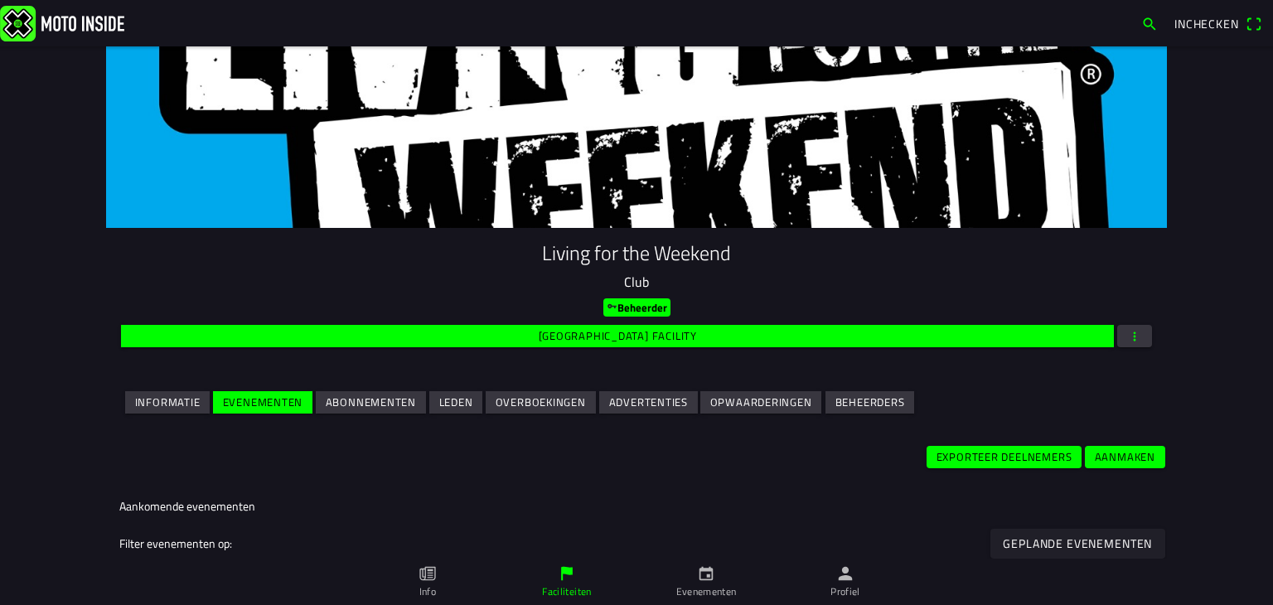
scroll to position [474, 0]
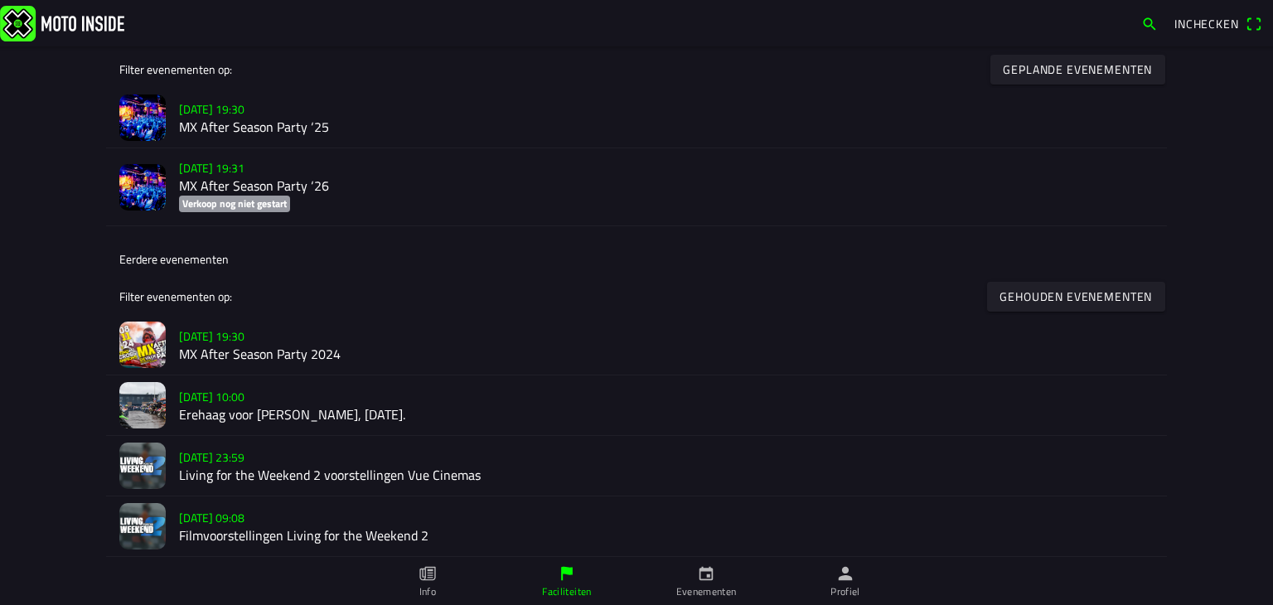
click at [292, 349] on h2 "MX After Season Party 2024" at bounding box center [666, 354] width 975 height 16
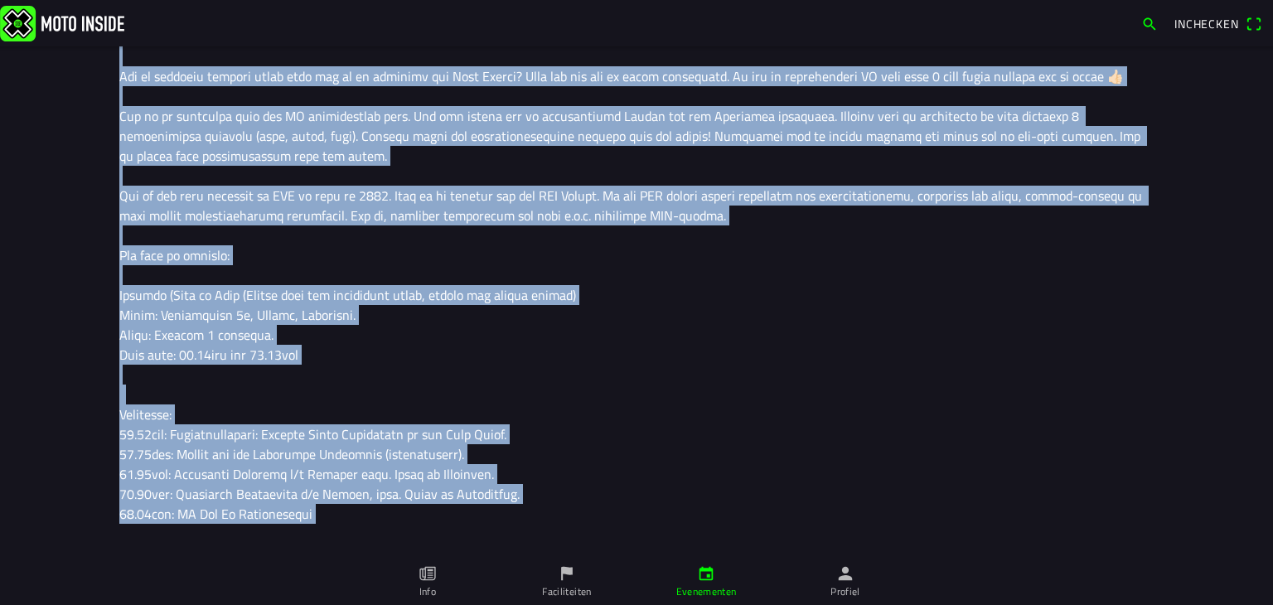
scroll to position [766, 0]
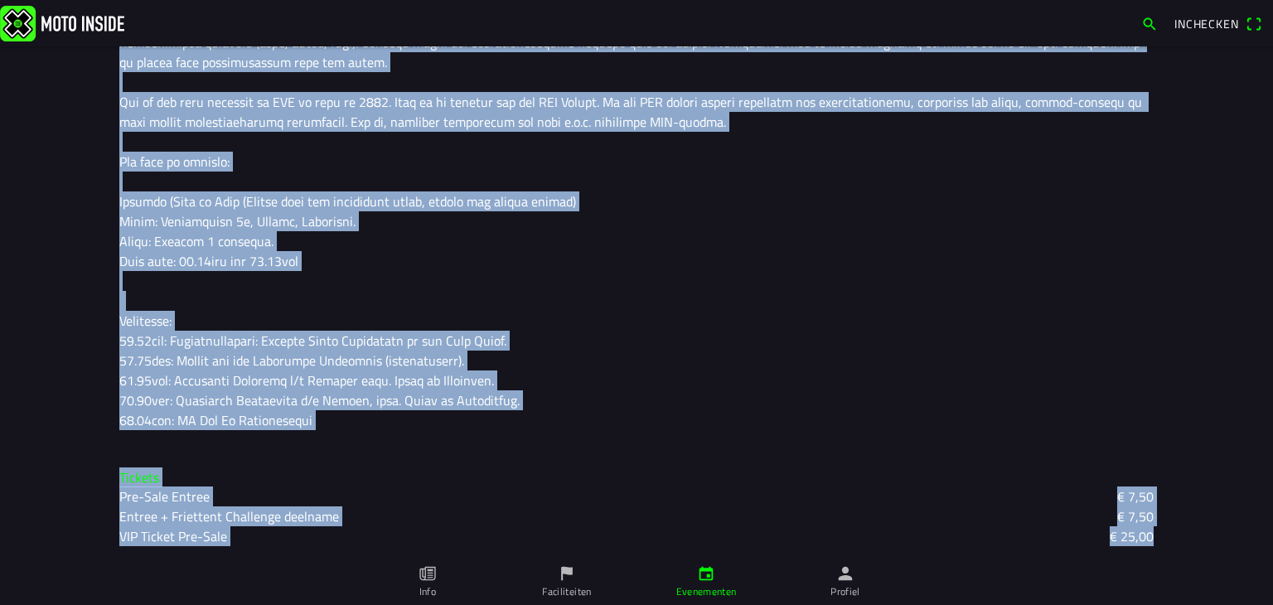
drag, startPoint x: 114, startPoint y: 195, endPoint x: 703, endPoint y: 425, distance: 632.6
click at [703, 425] on div at bounding box center [636, 82] width 1034 height 696
copy div "Op vrijdag 8 november sluiten we het motorcross seizoen af met de legendarische…"
click at [351, 249] on div at bounding box center [636, 82] width 1034 height 696
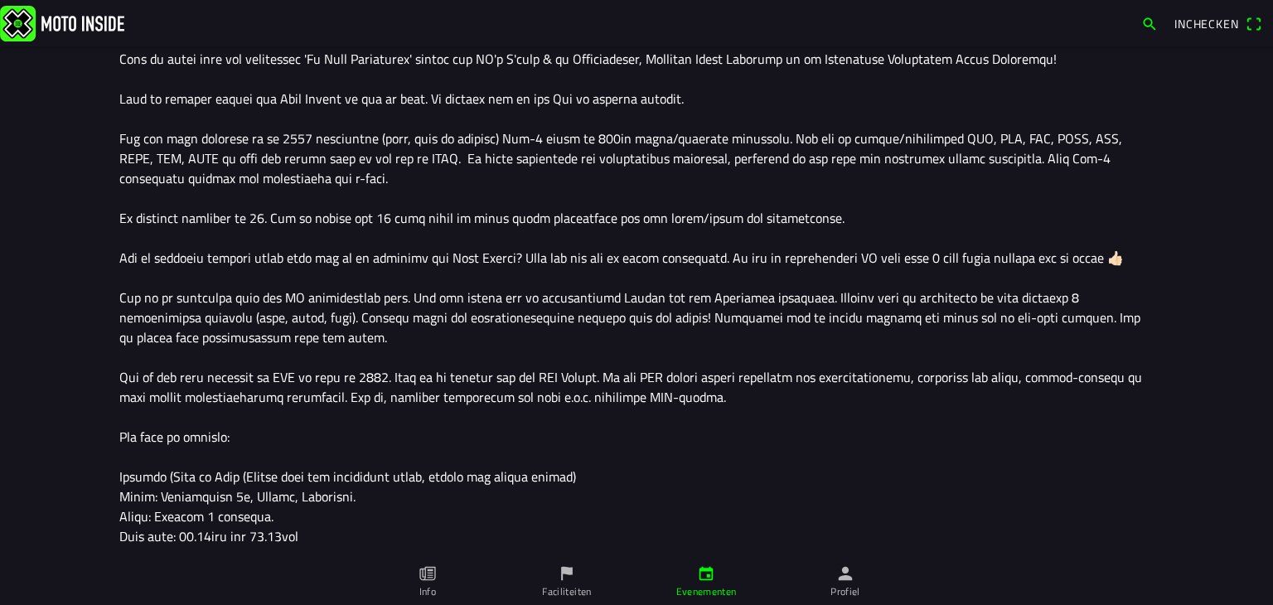
scroll to position [491, 0]
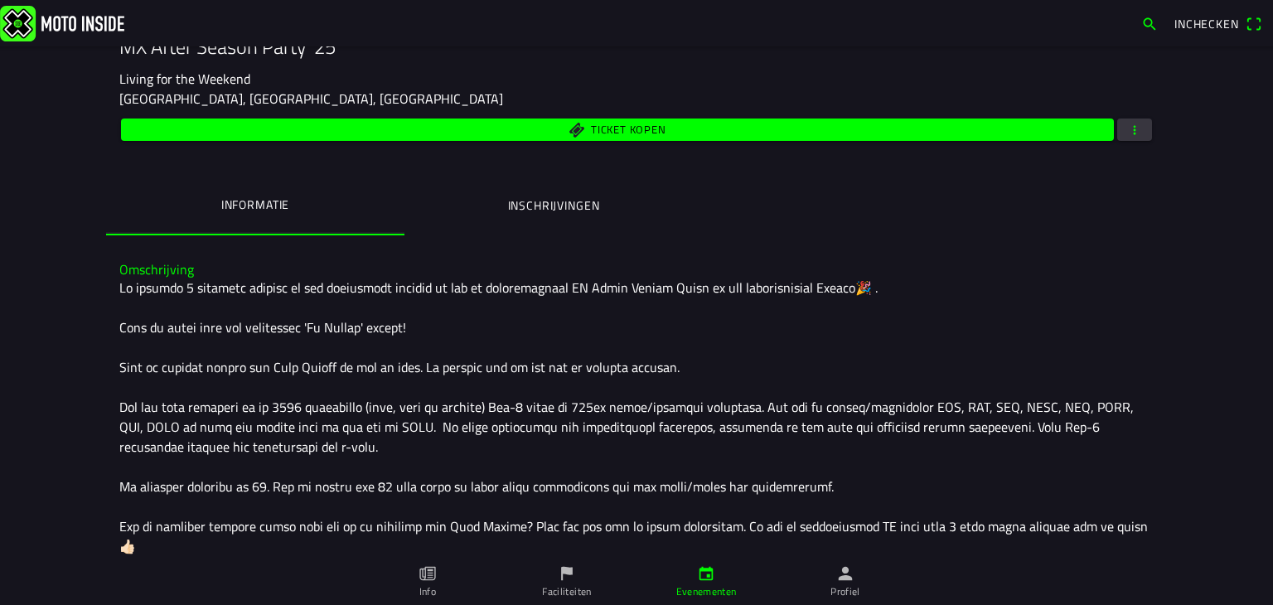
scroll to position [222, 0]
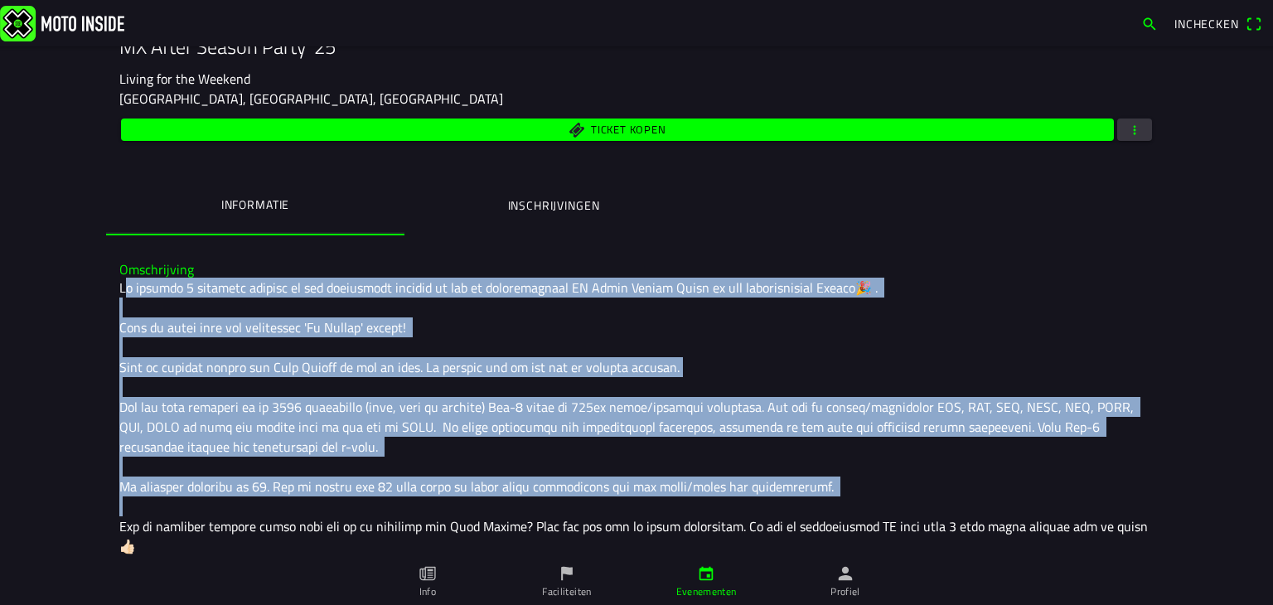
drag, startPoint x: 116, startPoint y: 289, endPoint x: 759, endPoint y: 501, distance: 676.9
click at [759, 501] on div at bounding box center [636, 616] width 1034 height 676
copy div "Op [DATE] sluiten we het motorcross seizoen af met de legendarische MX After Se…"
